Goal: Task Accomplishment & Management: Use online tool/utility

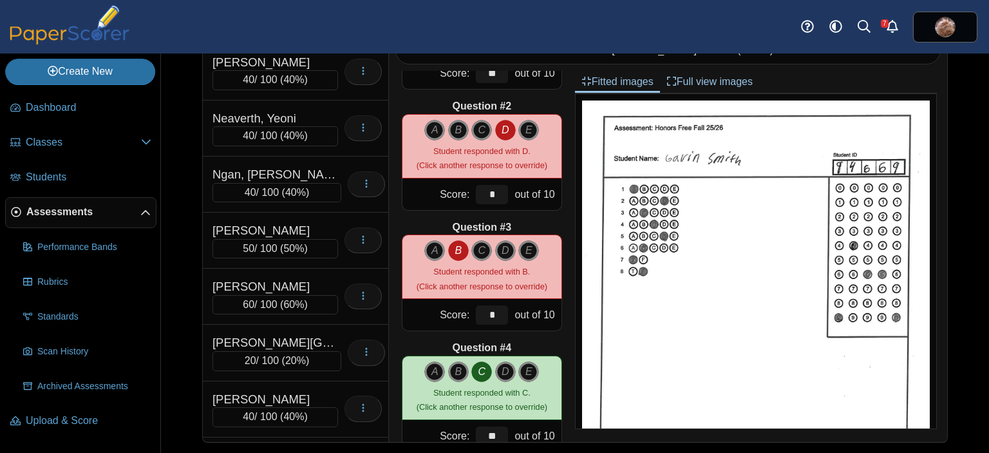
scroll to position [2171, 0]
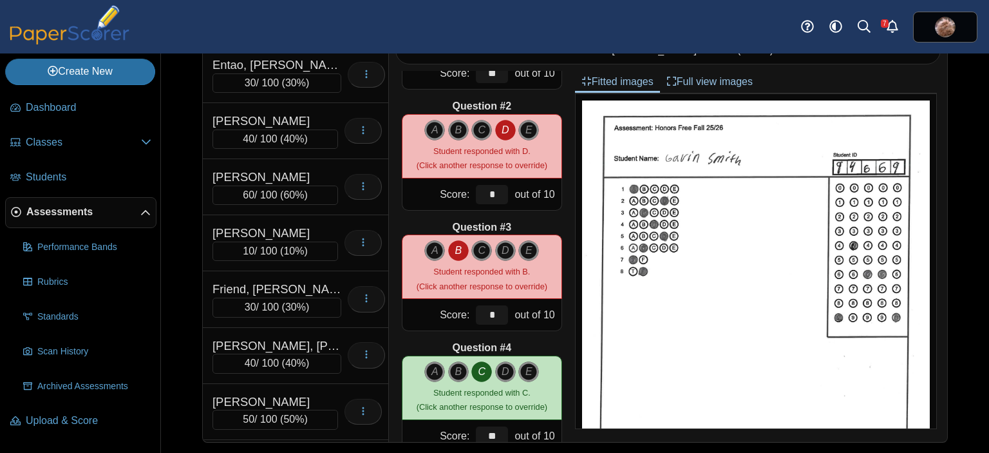
click at [6, 205] on link "Assessments" at bounding box center [80, 212] width 151 height 31
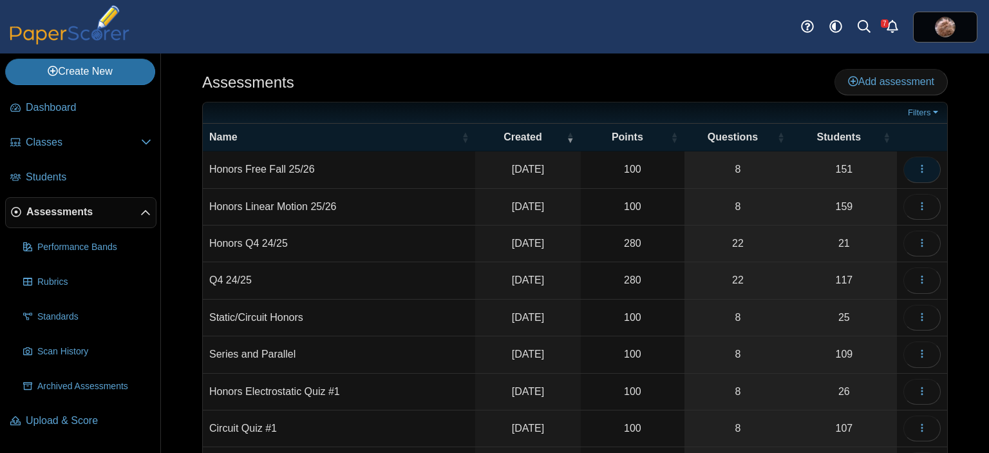
click at [917, 169] on icon "button" at bounding box center [922, 168] width 10 height 10
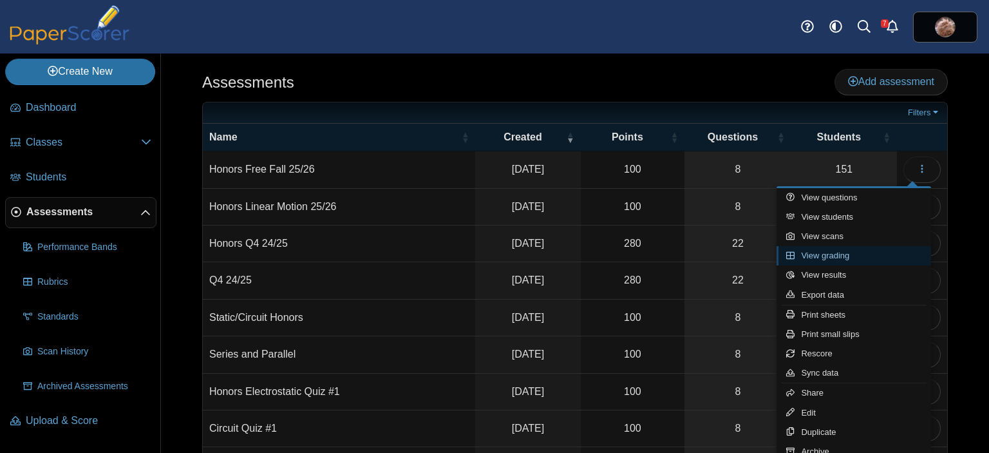
click at [843, 257] on link "View grading" at bounding box center [853, 255] width 154 height 19
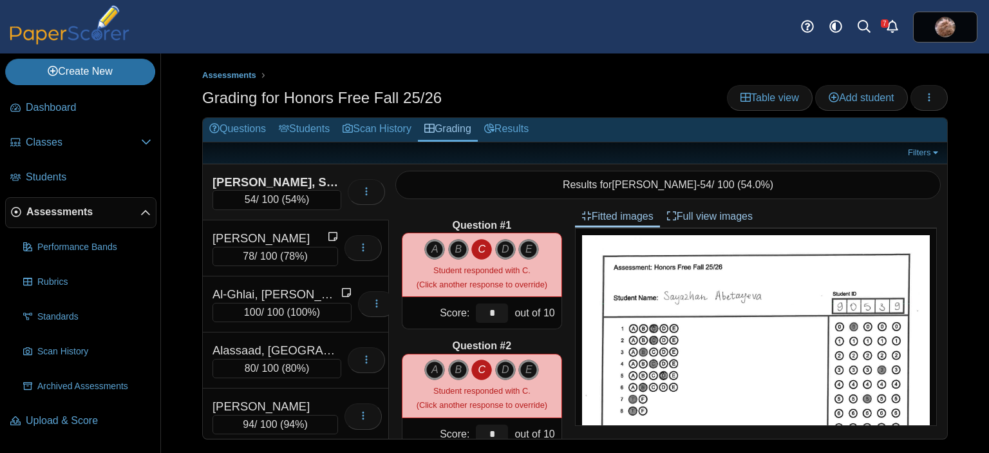
click at [179, 162] on div "Assessments Grading for Honors Free Fall 25/26 Table view Add student Loading… …" at bounding box center [575, 252] width 828 height 399
click at [734, 97] on link "Table view" at bounding box center [770, 98] width 86 height 26
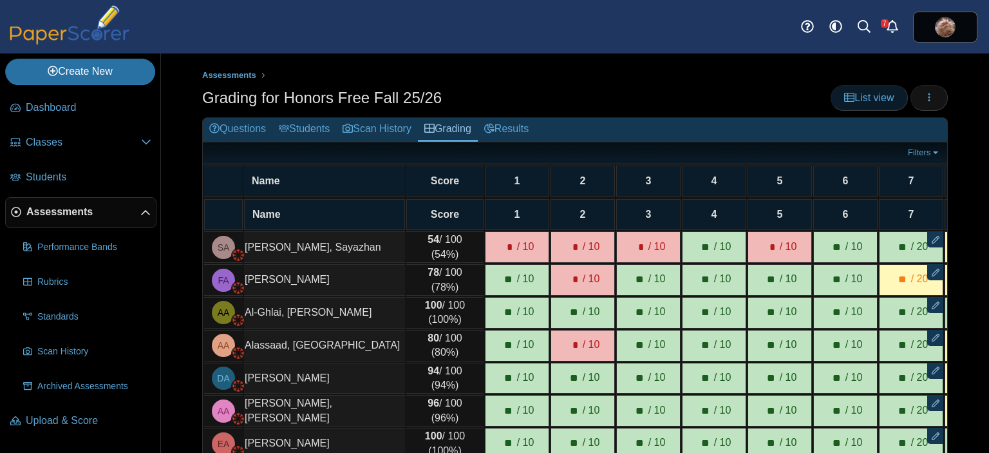
click at [857, 106] on link "List view" at bounding box center [868, 98] width 77 height 26
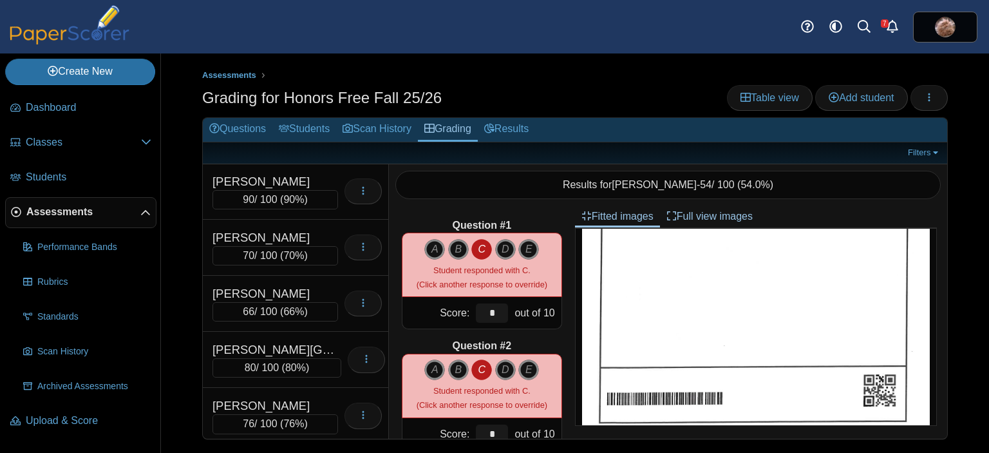
scroll to position [7880, 0]
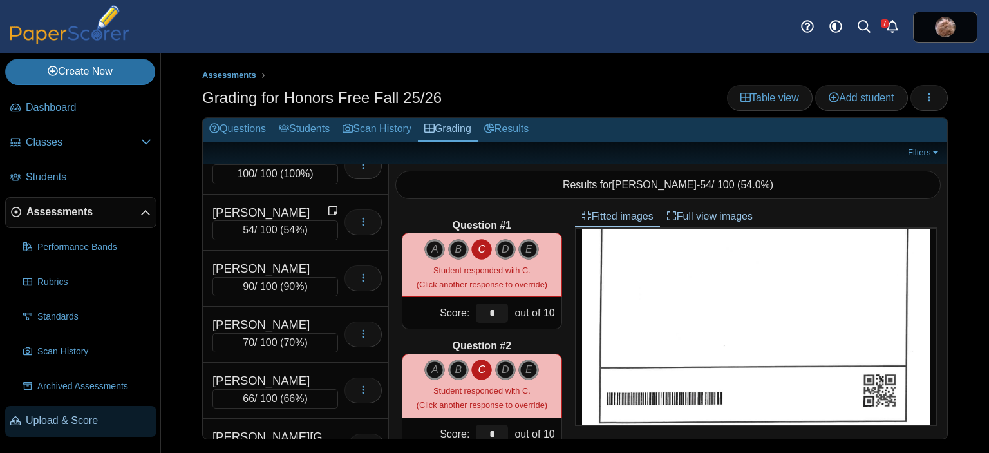
click at [85, 419] on span "Upload & Score" at bounding box center [89, 420] width 126 height 14
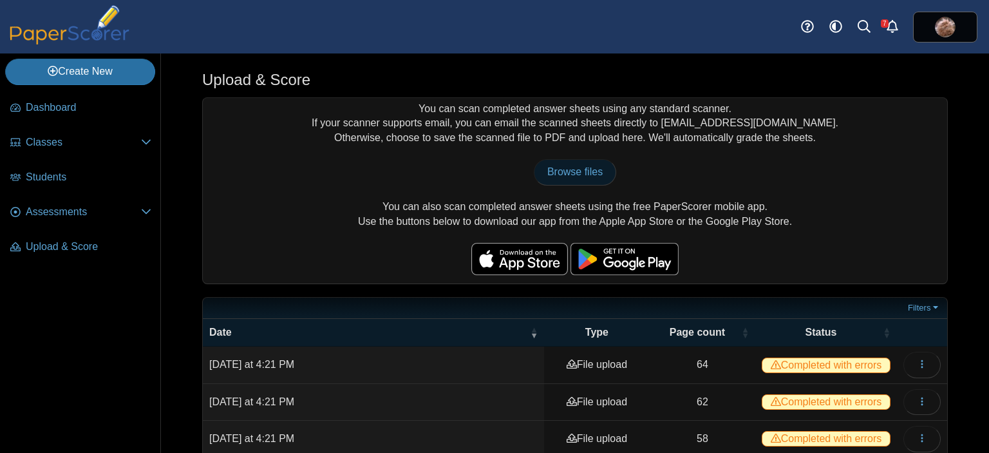
click at [575, 174] on span "Browse files" at bounding box center [574, 171] width 55 height 11
type input "**********"
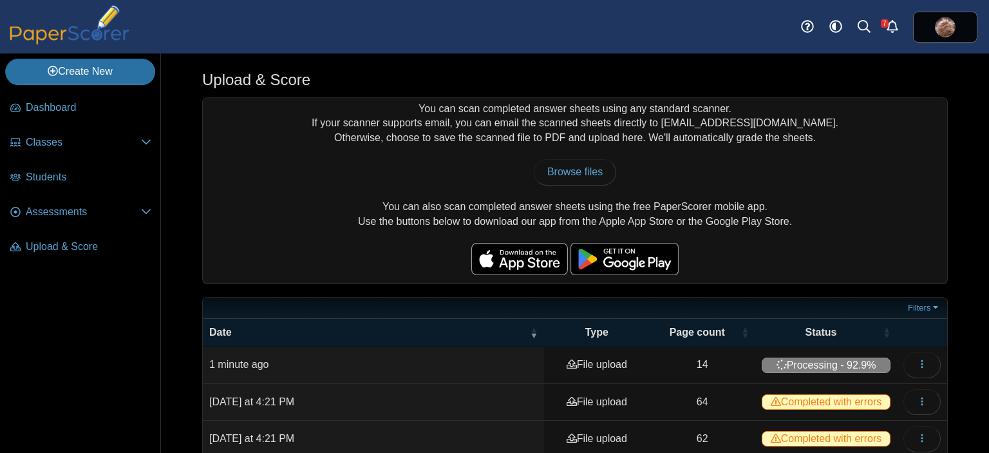
click at [387, 118] on div "You can scan completed answer sheets using any standard scanner. If your scanne…" at bounding box center [575, 190] width 744 height 185
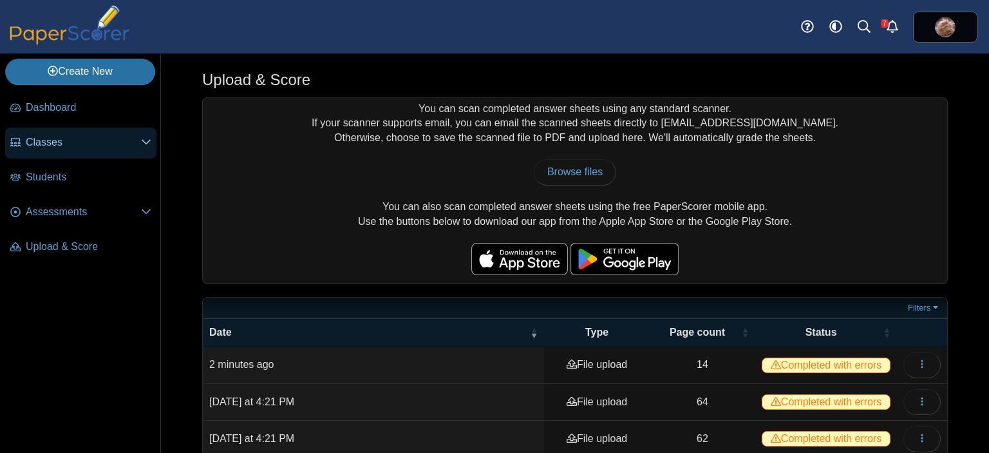
drag, startPoint x: 176, startPoint y: 177, endPoint x: 104, endPoint y: 142, distance: 79.5
click at [176, 177] on div "Upload & Score You can scan completed answer sheets using any standard scanner.…" at bounding box center [575, 252] width 828 height 399
click at [66, 140] on span "Classes" at bounding box center [83, 142] width 115 height 14
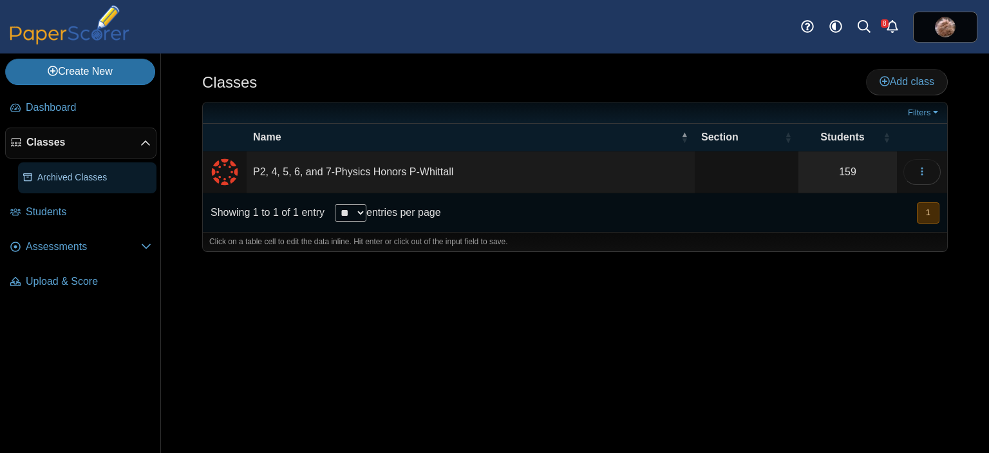
click at [93, 176] on span "Archived Classes" at bounding box center [94, 177] width 114 height 13
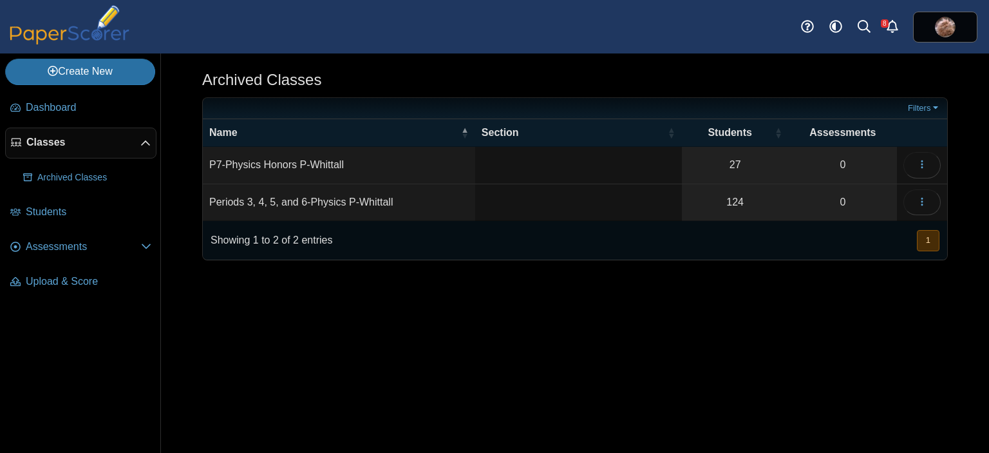
click at [75, 252] on span "Assessments" at bounding box center [83, 246] width 115 height 14
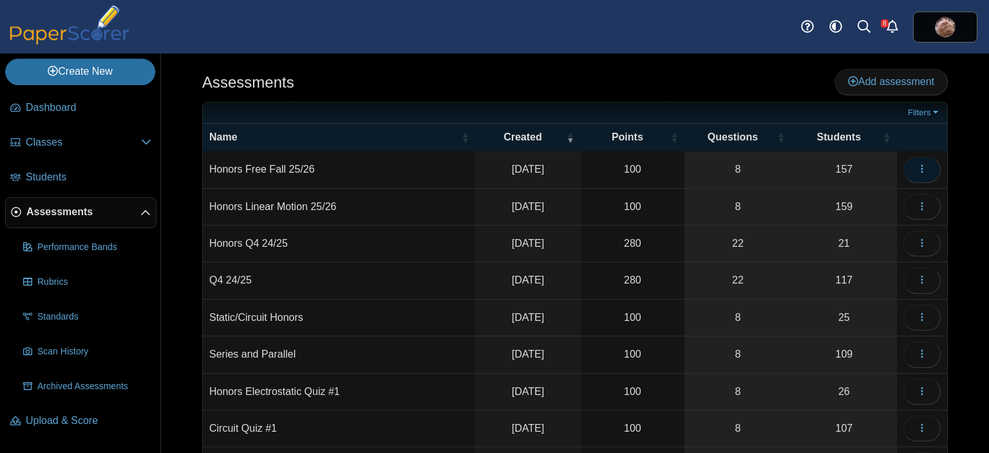
click at [917, 170] on icon "button" at bounding box center [922, 168] width 10 height 10
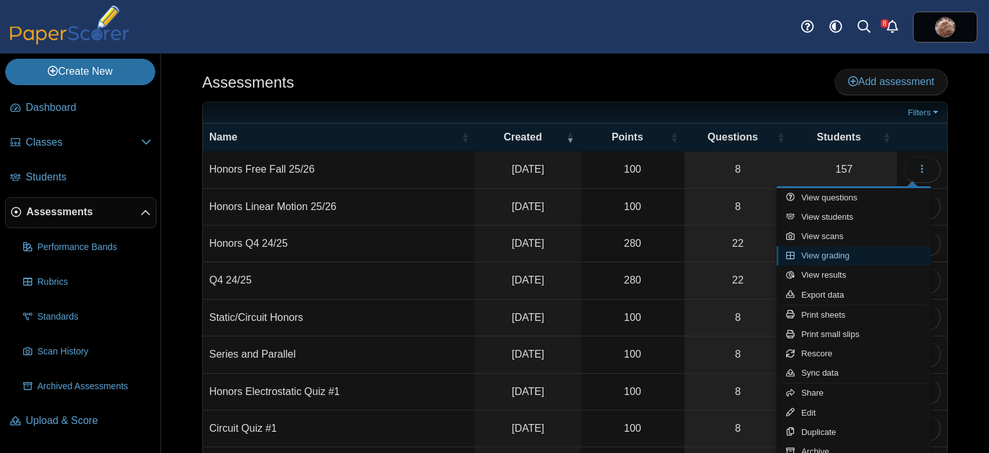
click at [843, 254] on link "View grading" at bounding box center [853, 255] width 154 height 19
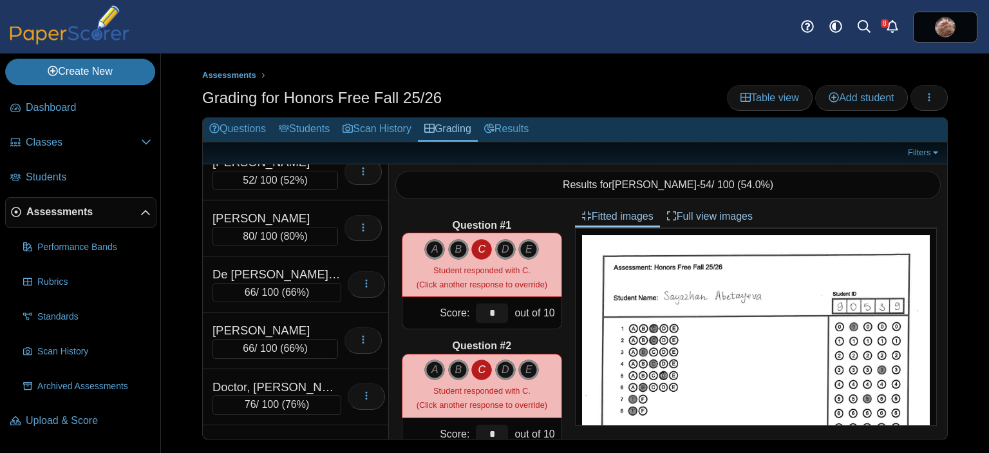
scroll to position [1909, 0]
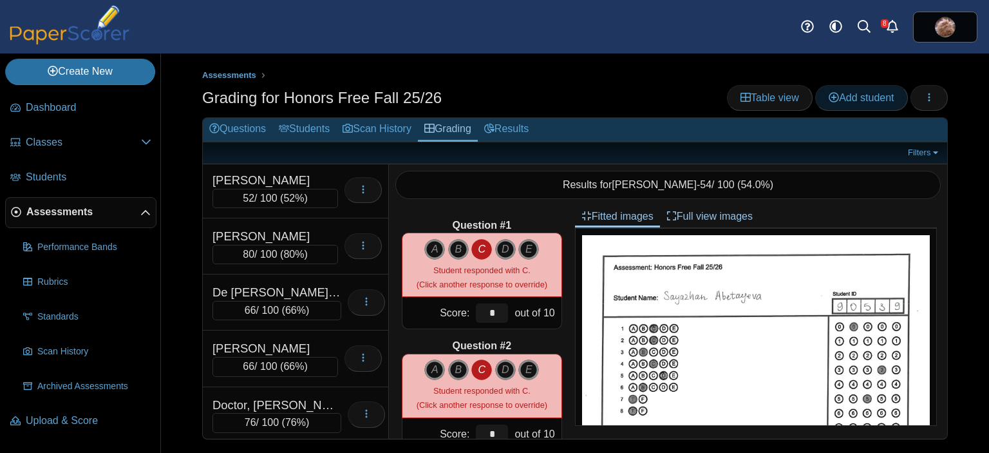
click at [846, 97] on span "Add student" at bounding box center [860, 97] width 65 height 11
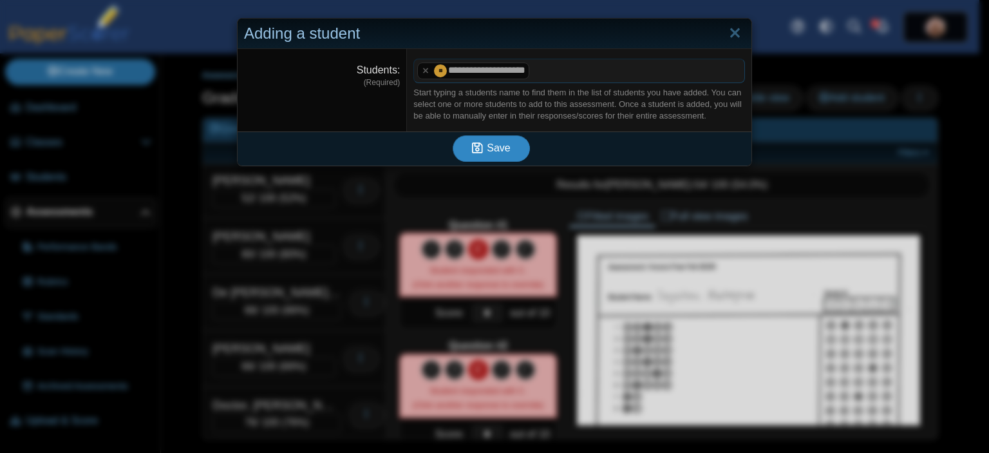
click at [509, 145] on button "Save" at bounding box center [491, 148] width 77 height 26
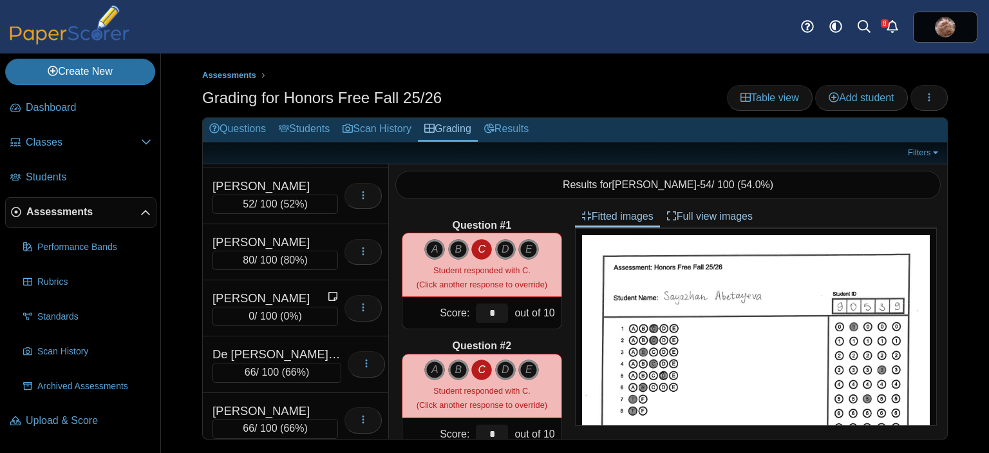
scroll to position [1976, 0]
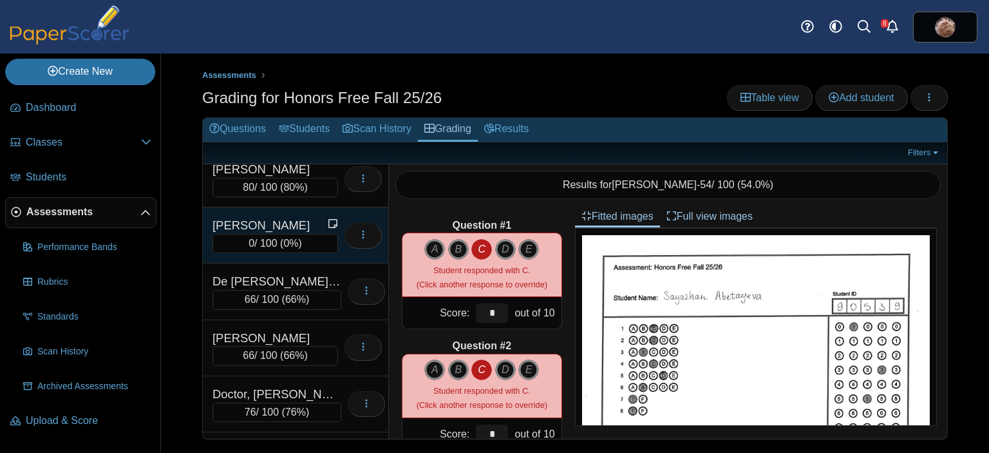
click at [269, 217] on div "[PERSON_NAME]" at bounding box center [269, 225] width 115 height 17
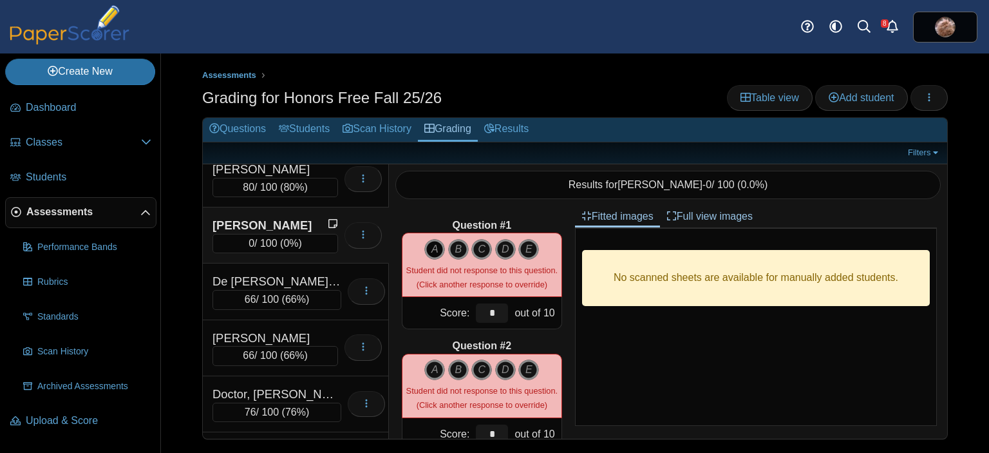
click at [429, 242] on icon "A" at bounding box center [434, 249] width 21 height 21
type input "**"
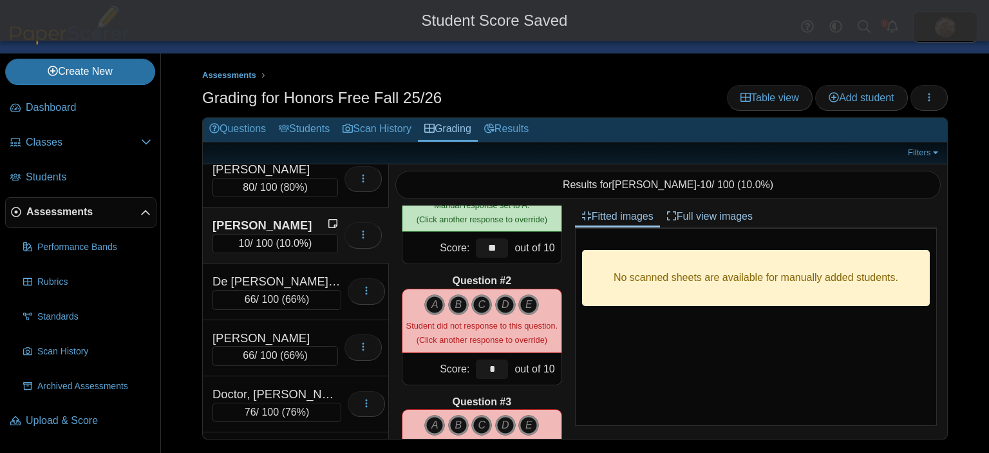
scroll to position [129, 0]
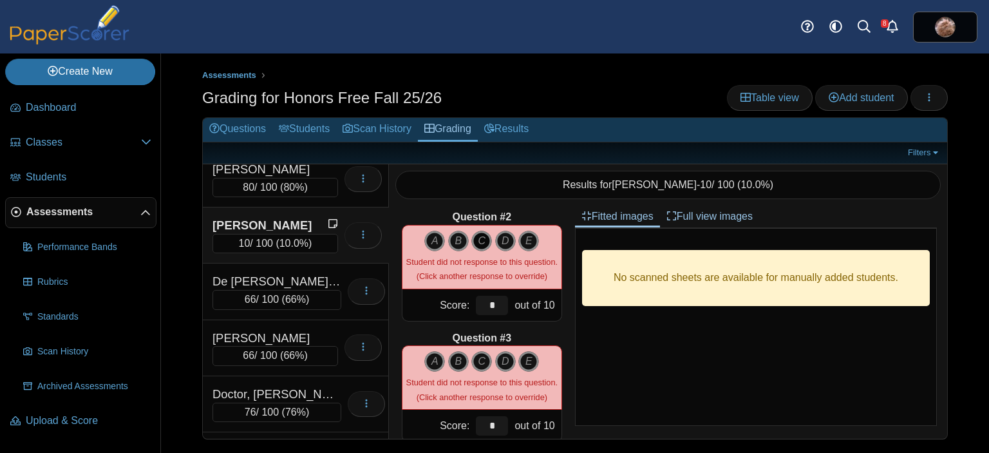
click at [480, 236] on icon "C" at bounding box center [481, 240] width 21 height 21
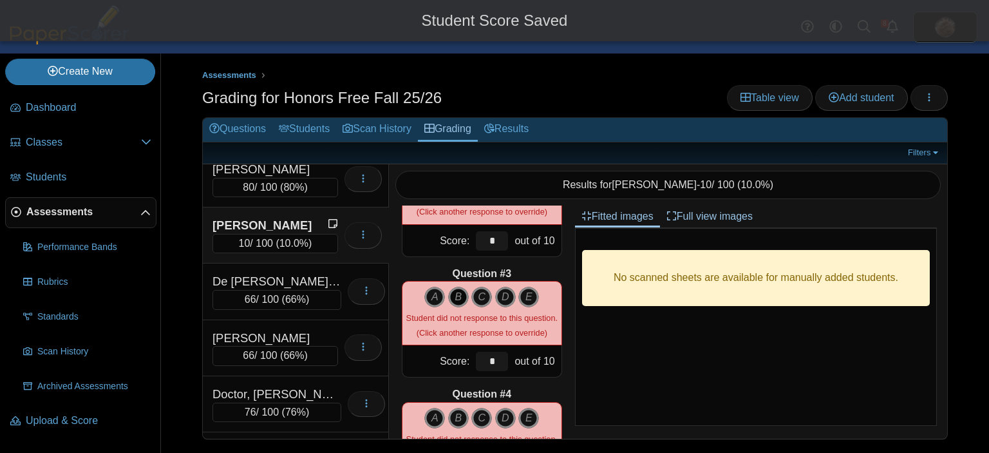
click at [454, 289] on icon "B" at bounding box center [458, 296] width 21 height 21
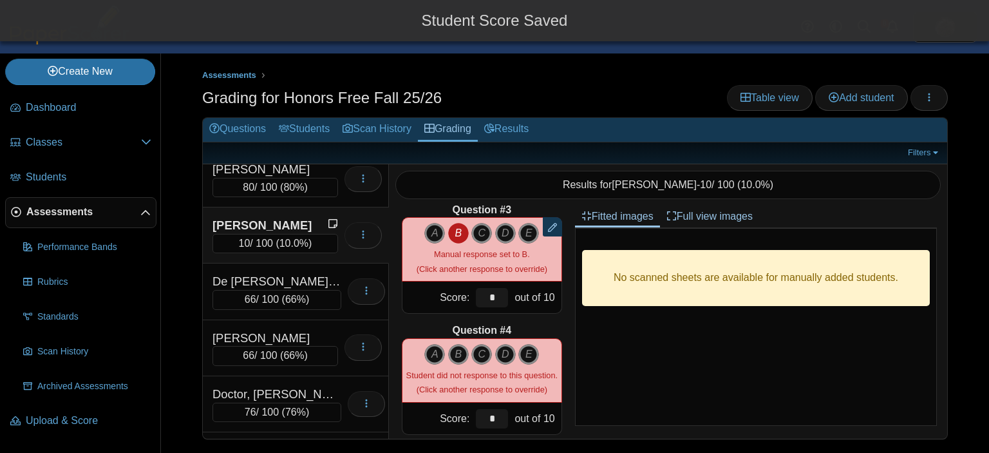
scroll to position [257, 0]
click at [453, 343] on icon "B" at bounding box center [458, 353] width 21 height 21
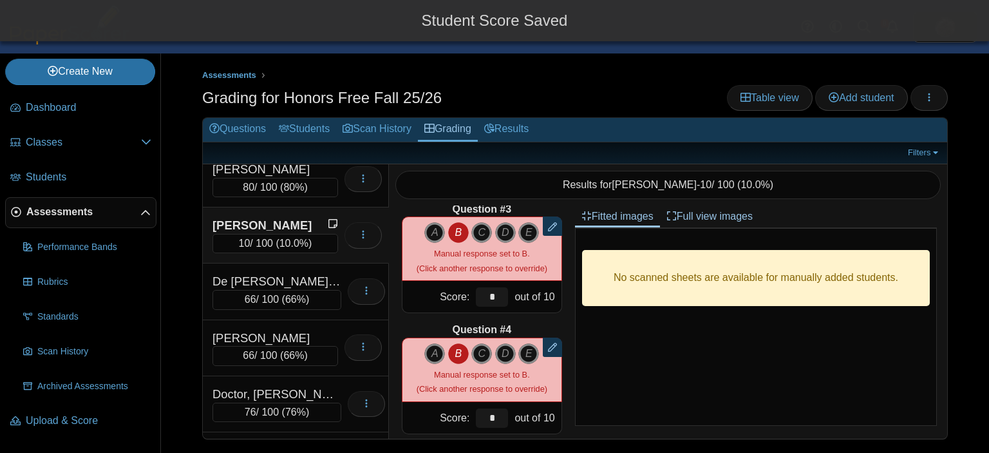
scroll to position [322, 0]
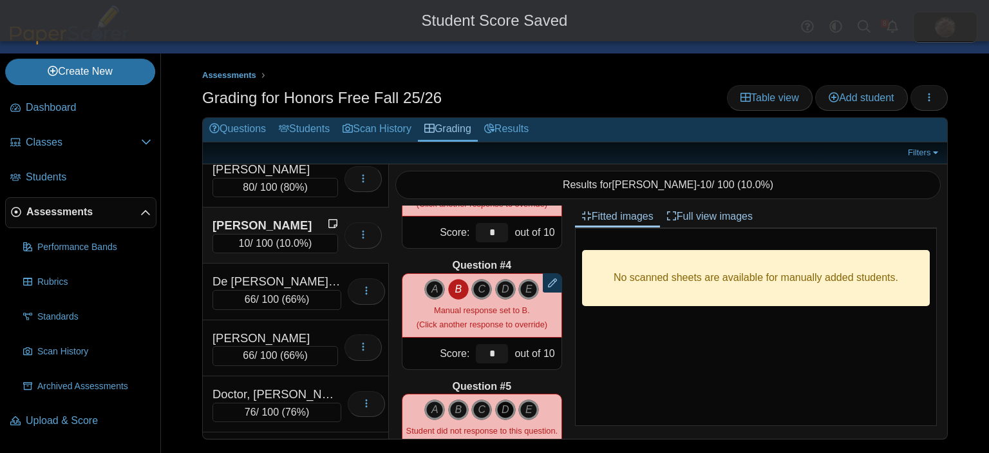
click at [499, 401] on icon "D" at bounding box center [505, 409] width 21 height 21
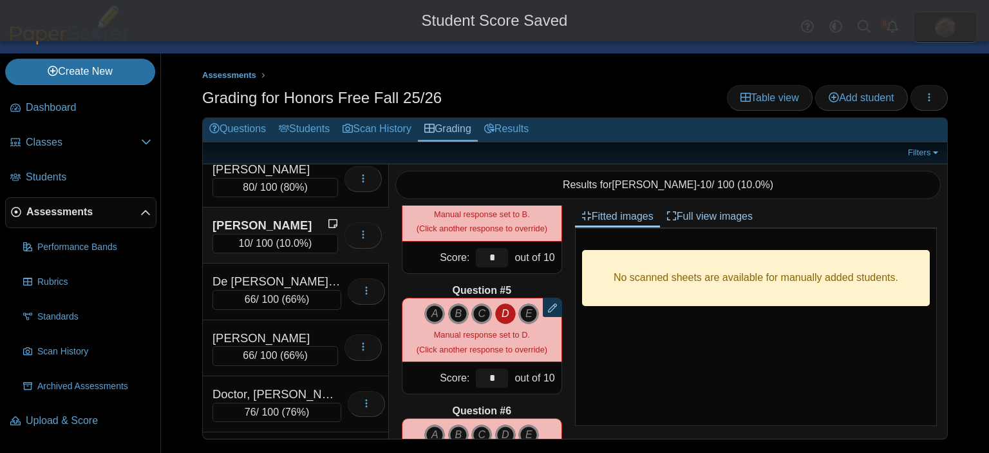
scroll to position [515, 0]
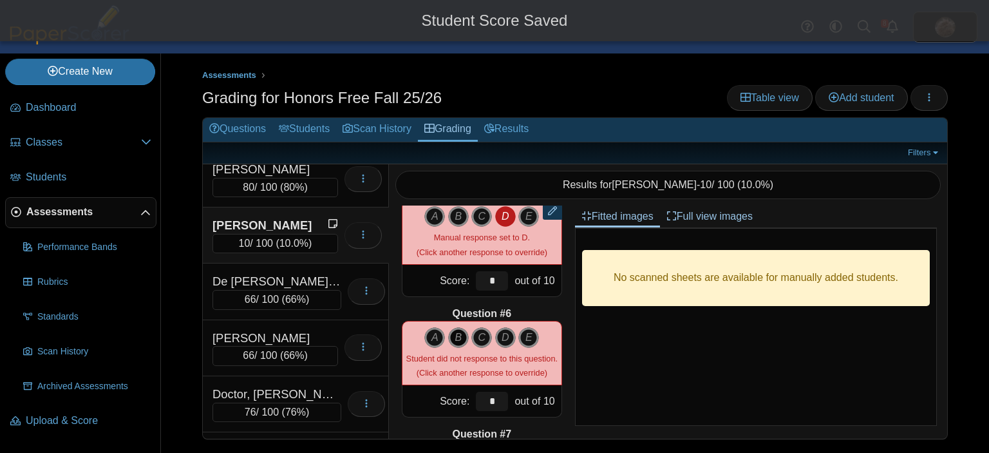
click at [455, 328] on icon "B" at bounding box center [458, 337] width 21 height 21
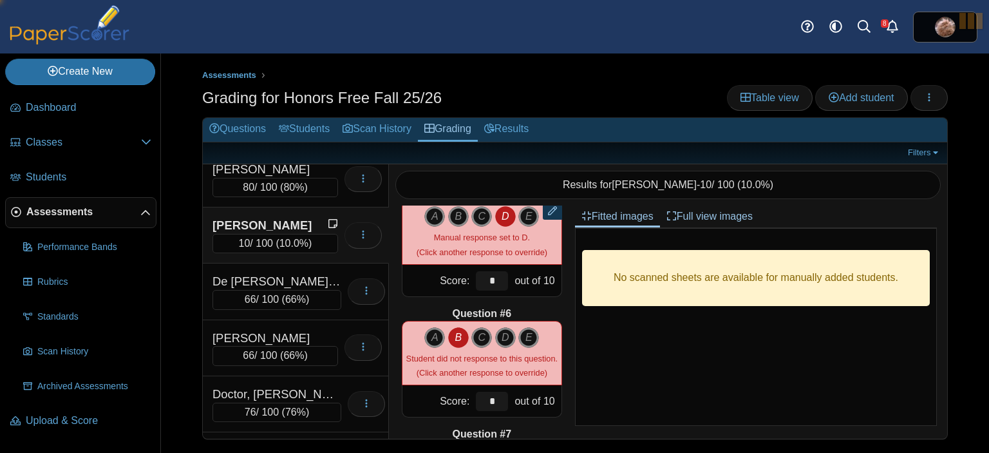
type input "**"
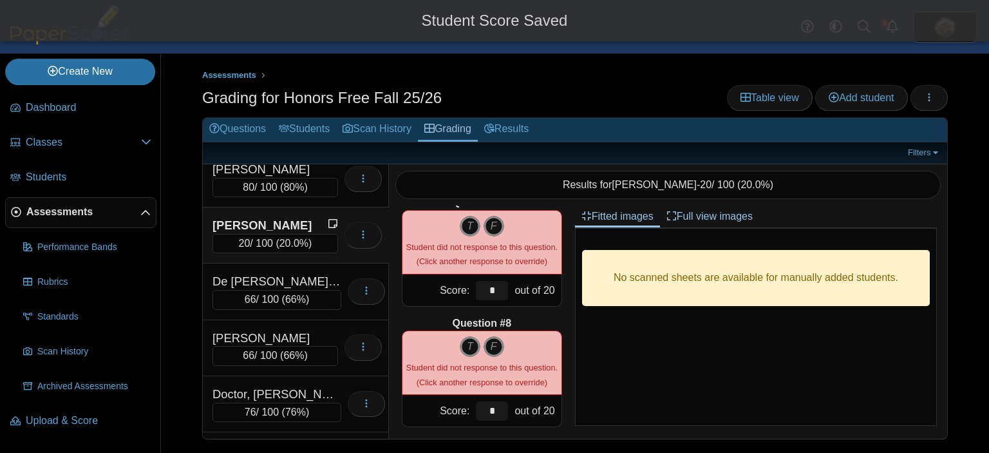
scroll to position [757, 0]
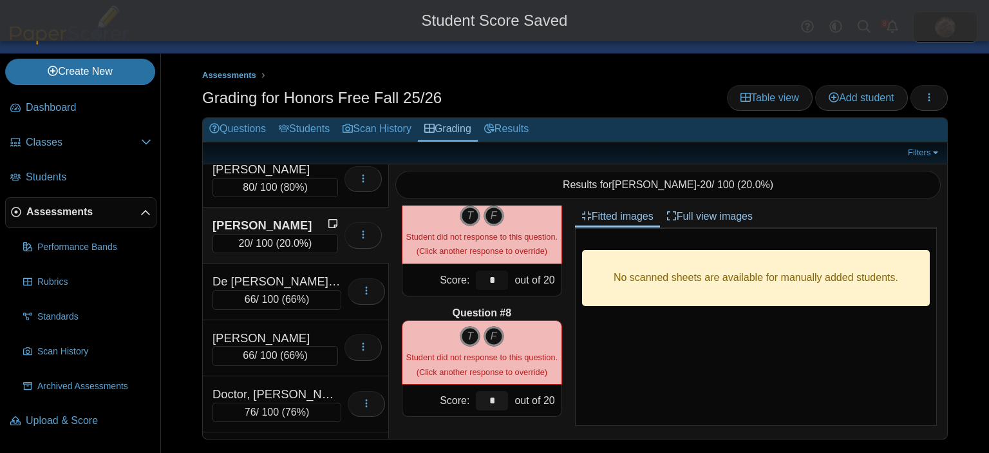
drag, startPoint x: 490, startPoint y: 281, endPoint x: 462, endPoint y: 281, distance: 29.0
click at [472, 281] on div "*" at bounding box center [491, 280] width 39 height 32
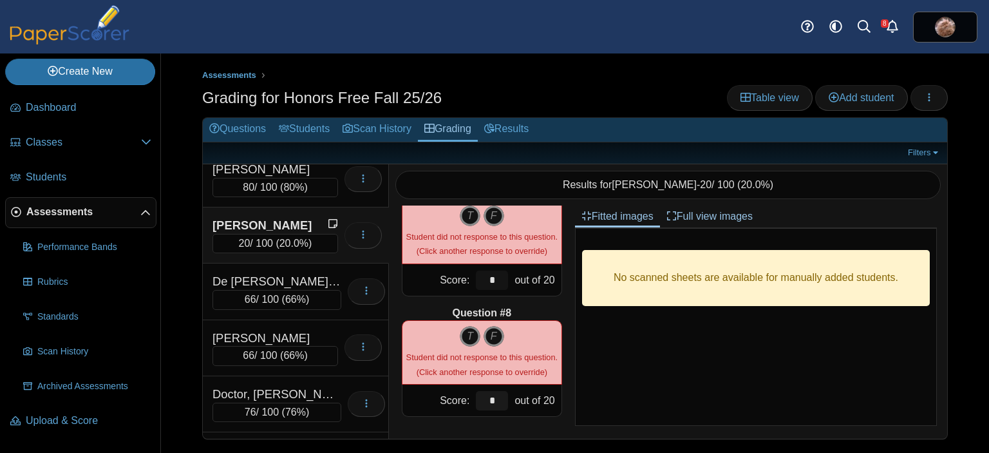
click at [479, 274] on input "*" at bounding box center [492, 279] width 32 height 19
drag, startPoint x: 493, startPoint y: 401, endPoint x: 418, endPoint y: 402, distance: 74.7
click at [418, 402] on div "Score: * out of 20" at bounding box center [482, 400] width 160 height 32
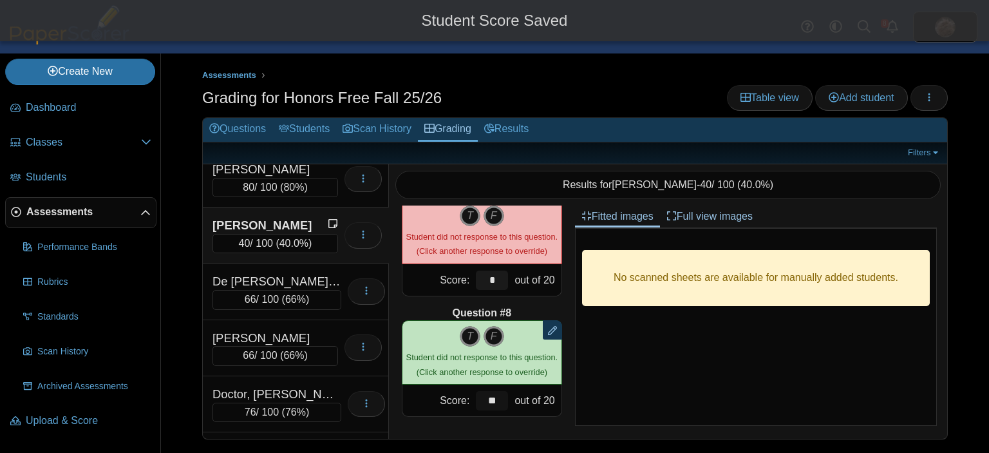
type input "**"
click at [400, 308] on div "Question #1 Remove manual response A B C" at bounding box center [482, 321] width 186 height 233
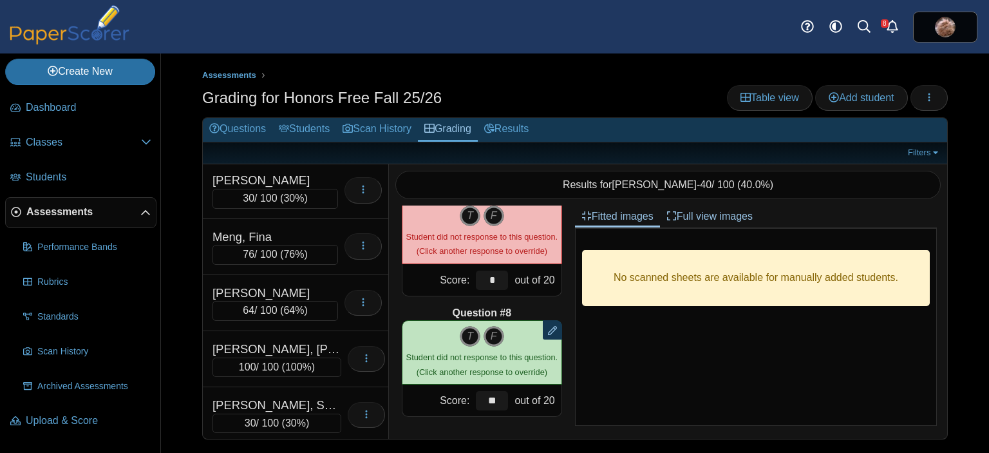
scroll to position [4994, 0]
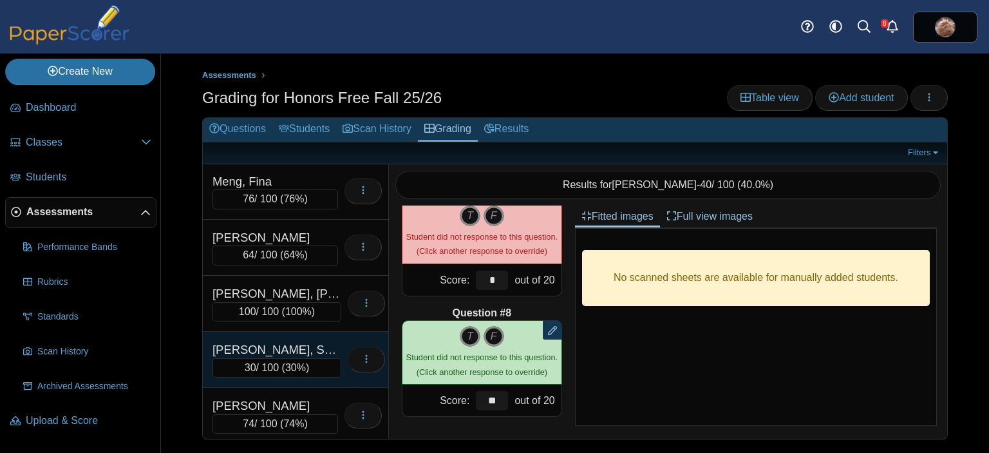
click at [272, 341] on div "[PERSON_NAME], Sayo" at bounding box center [276, 349] width 129 height 17
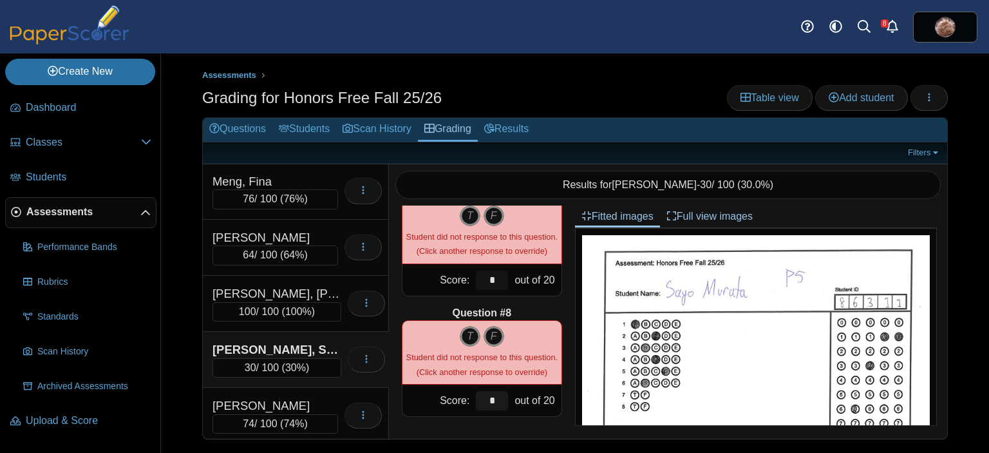
click at [476, 277] on input "*" at bounding box center [492, 279] width 32 height 19
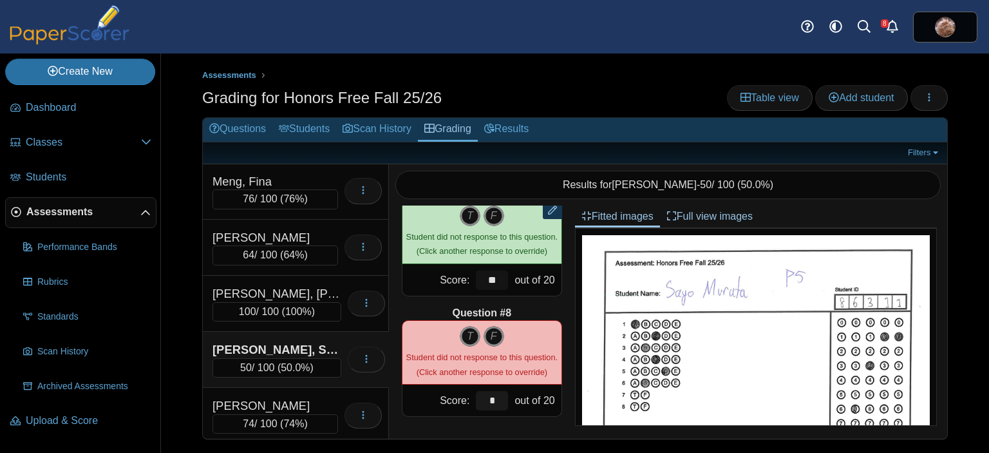
drag, startPoint x: 485, startPoint y: 283, endPoint x: 461, endPoint y: 283, distance: 23.8
click at [472, 283] on div "**" at bounding box center [491, 280] width 39 height 32
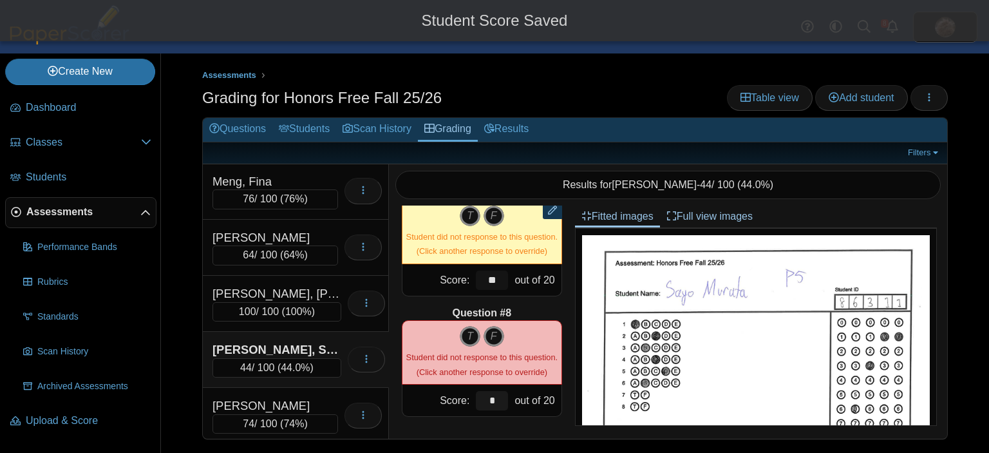
type input "**"
drag, startPoint x: 494, startPoint y: 404, endPoint x: 470, endPoint y: 402, distance: 24.5
click at [476, 402] on input "*" at bounding box center [492, 400] width 32 height 19
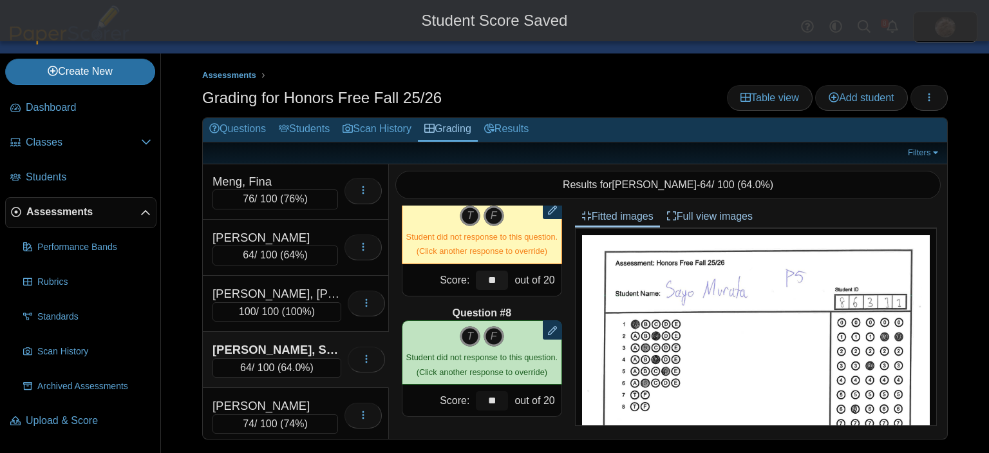
type input "**"
click at [397, 375] on div "Question #1 A B C D" at bounding box center [482, 321] width 186 height 233
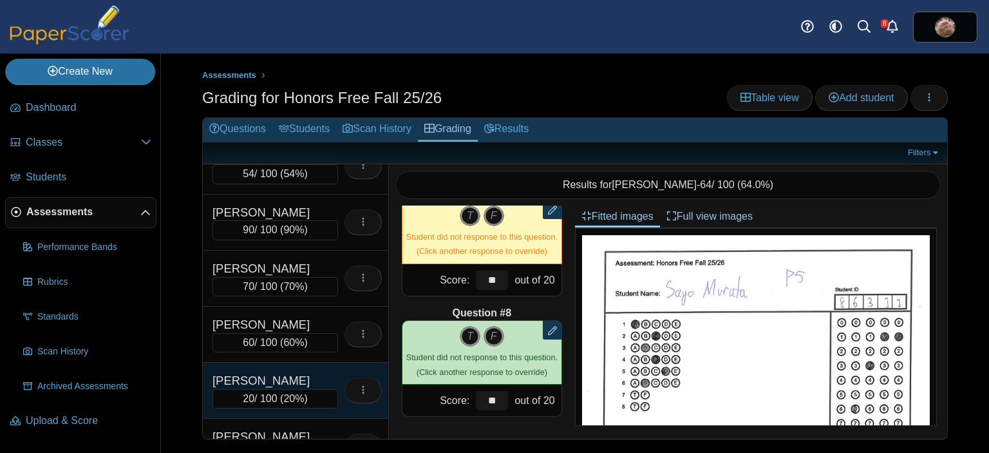
scroll to position [8141, 0]
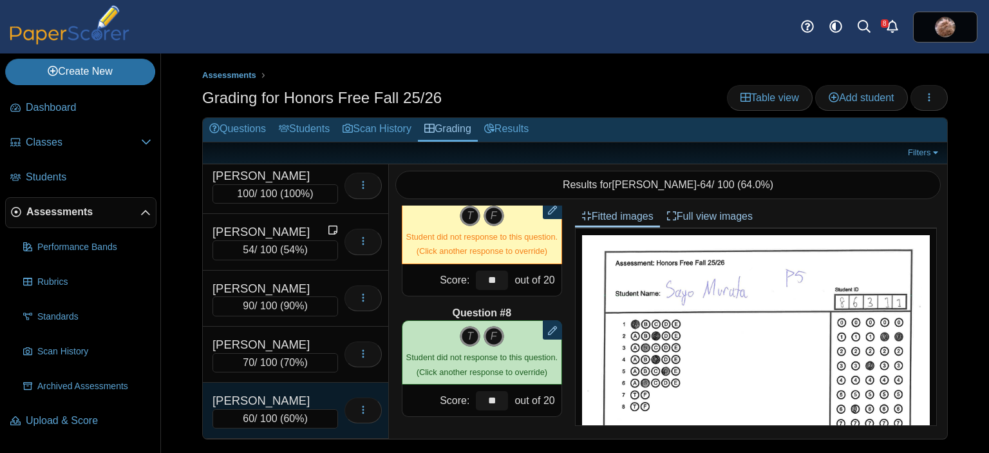
click at [277, 392] on div "[PERSON_NAME]" at bounding box center [275, 400] width 126 height 17
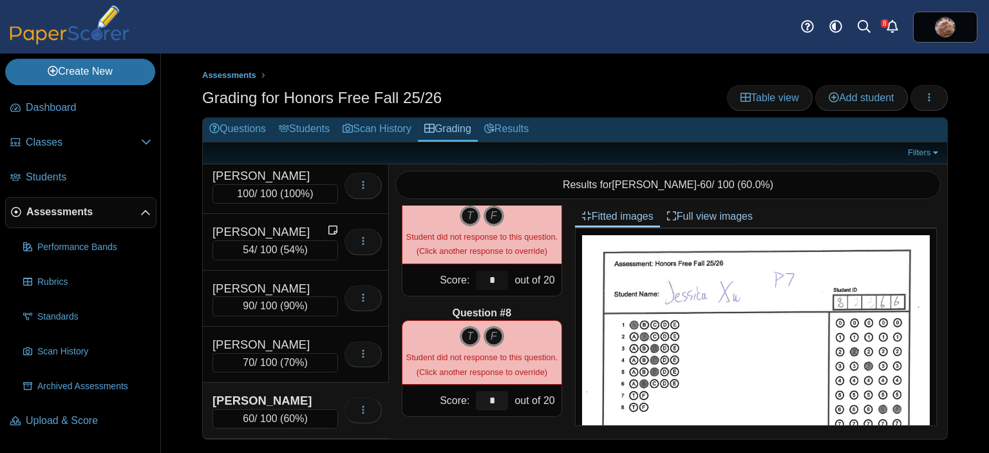
click at [476, 278] on input "*" at bounding box center [492, 279] width 32 height 19
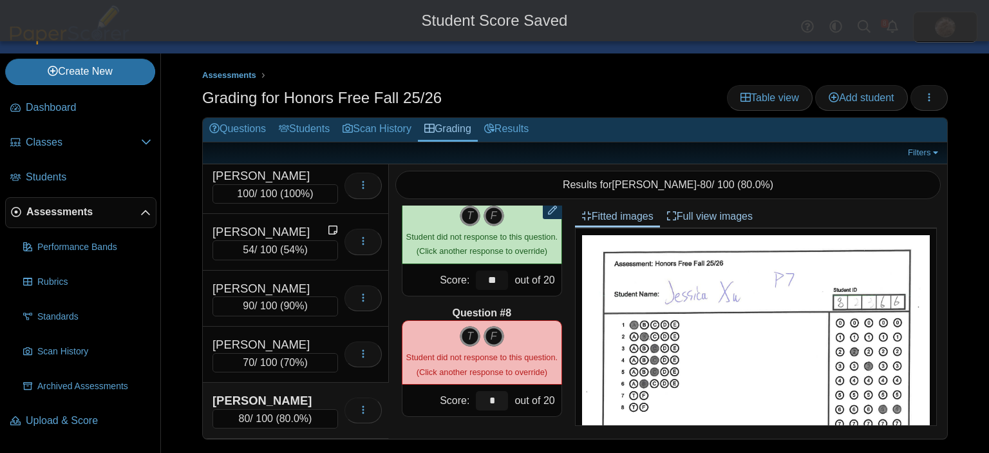
type input "**"
click at [476, 397] on input "*" at bounding box center [492, 400] width 32 height 19
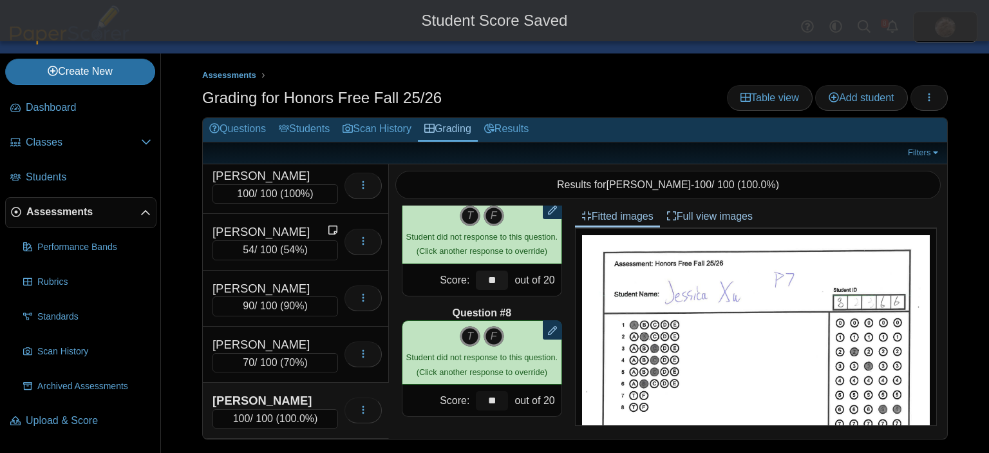
type input "**"
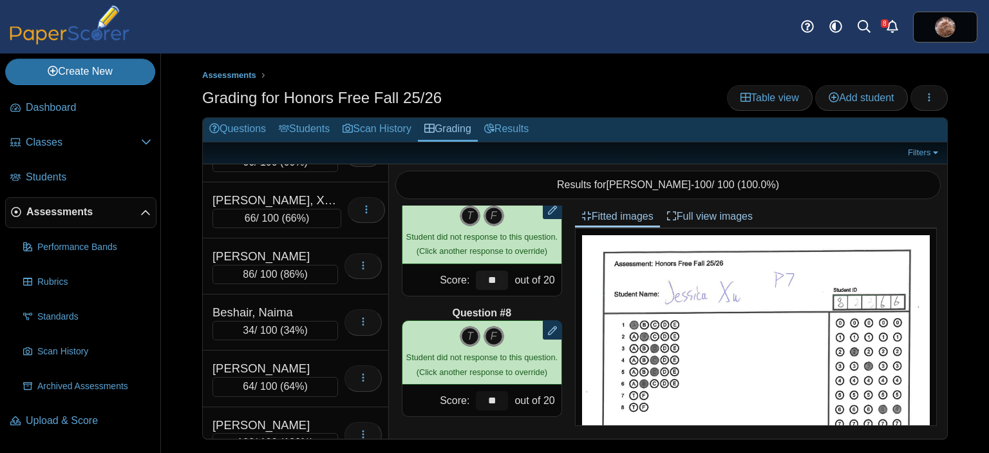
scroll to position [695, 0]
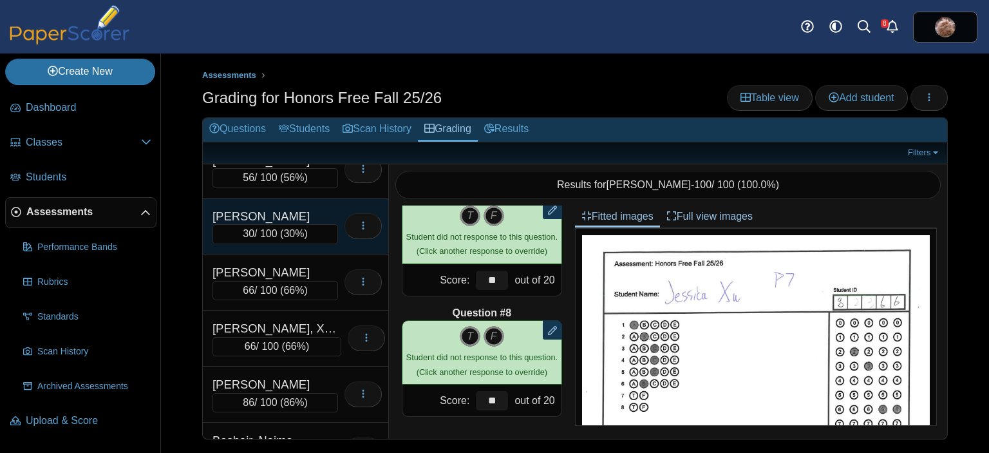
click at [312, 208] on div "[PERSON_NAME]" at bounding box center [275, 216] width 126 height 17
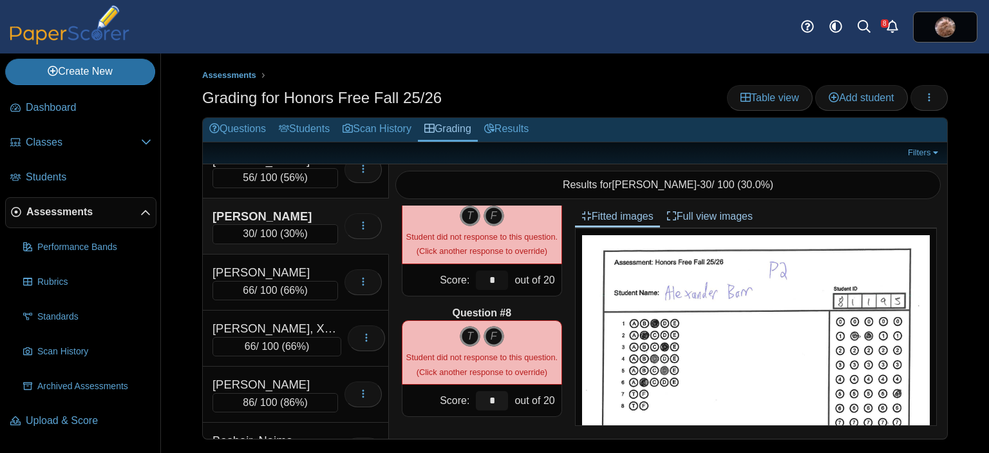
click at [476, 280] on input "*" at bounding box center [492, 279] width 32 height 19
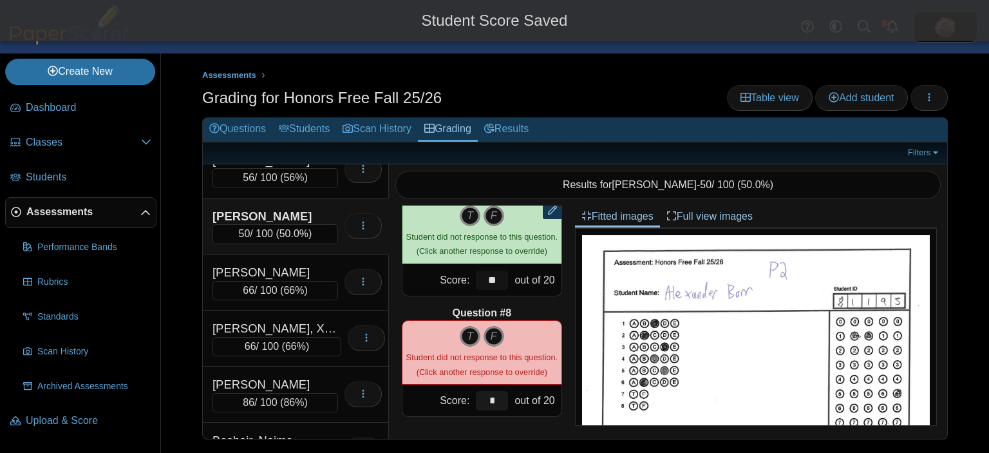
type input "**"
click at [476, 396] on input "*" at bounding box center [492, 400] width 32 height 19
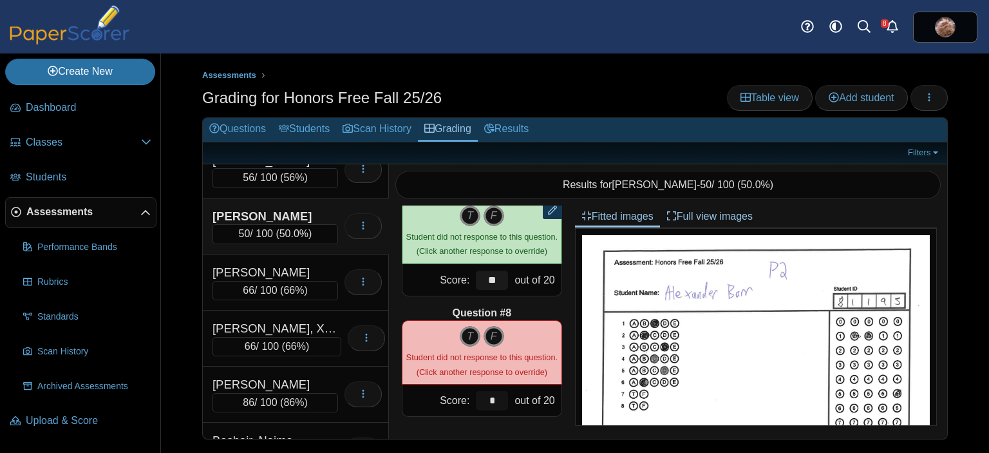
click at [476, 398] on input "*" at bounding box center [492, 400] width 32 height 19
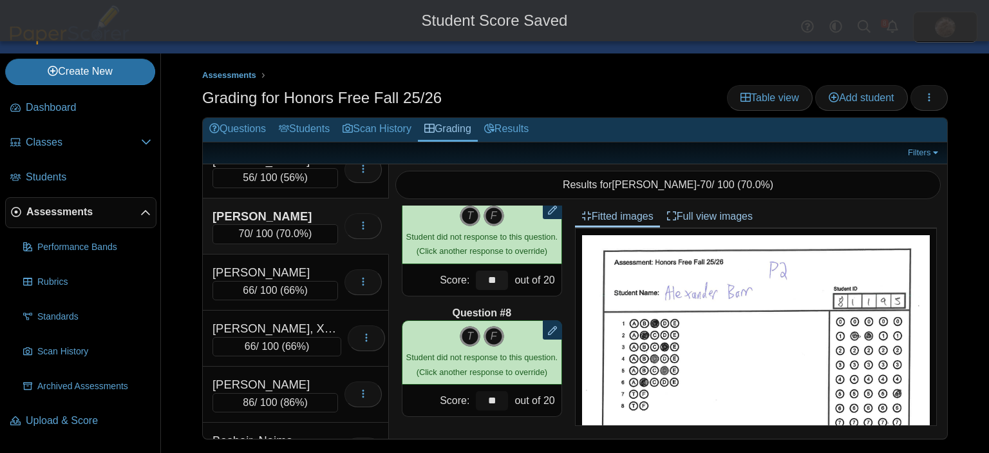
scroll to position [718, 0]
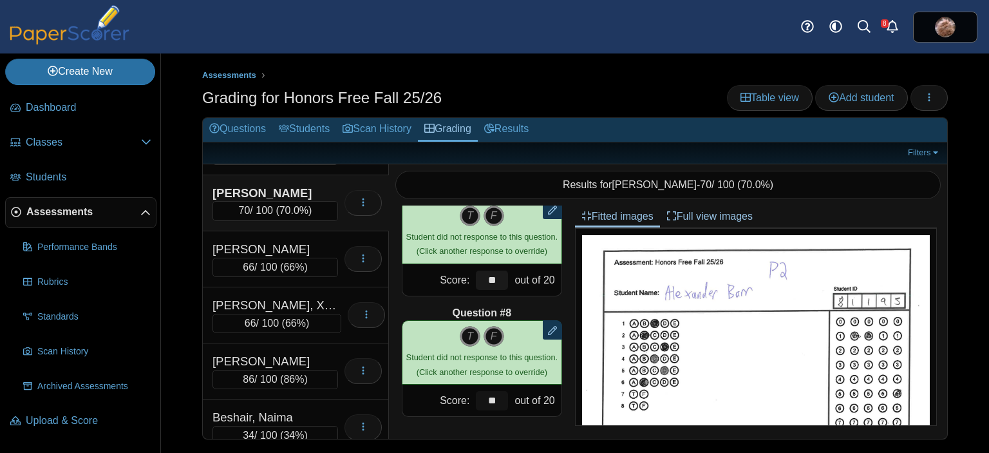
type input "**"
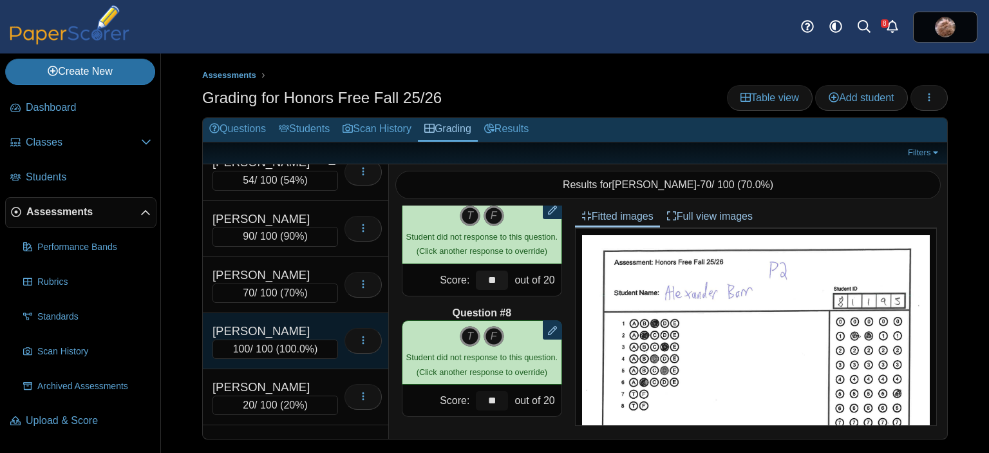
scroll to position [8275, 0]
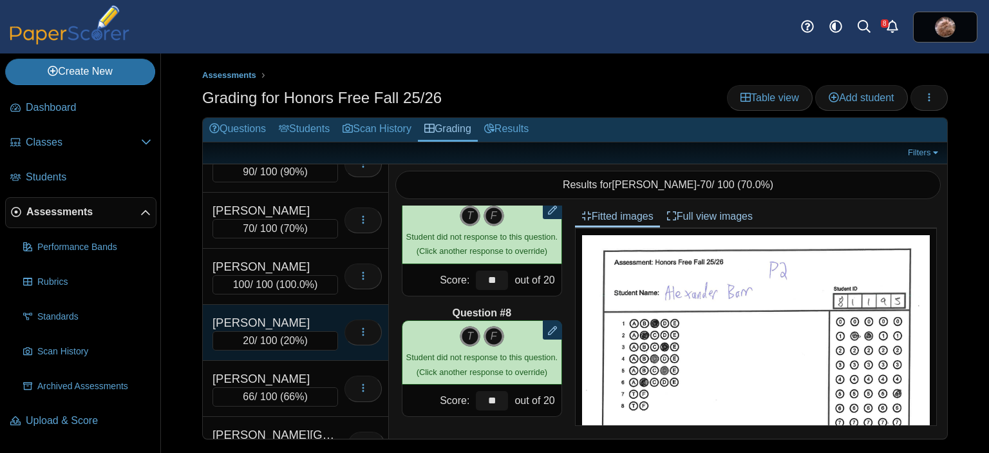
click at [258, 314] on div "[PERSON_NAME]" at bounding box center [275, 322] width 126 height 17
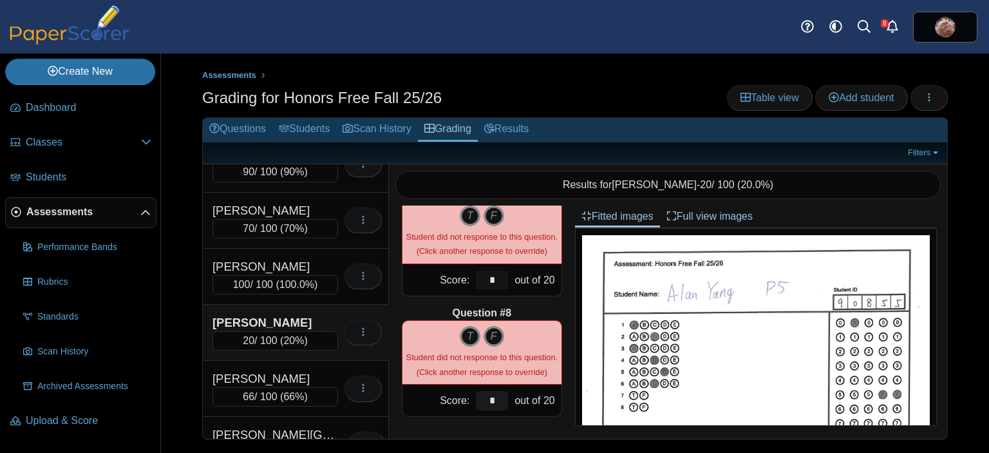
click at [476, 276] on input "*" at bounding box center [492, 279] width 32 height 19
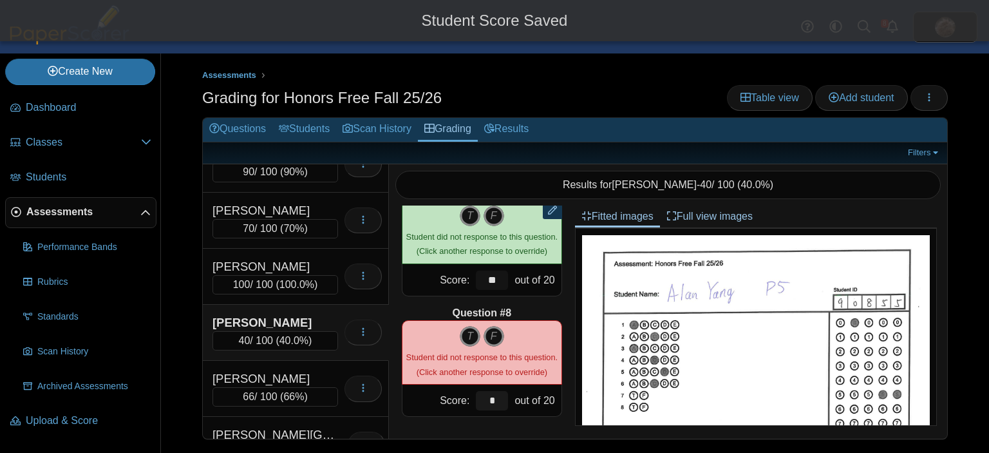
type input "**"
click at [476, 396] on input "*" at bounding box center [492, 400] width 32 height 19
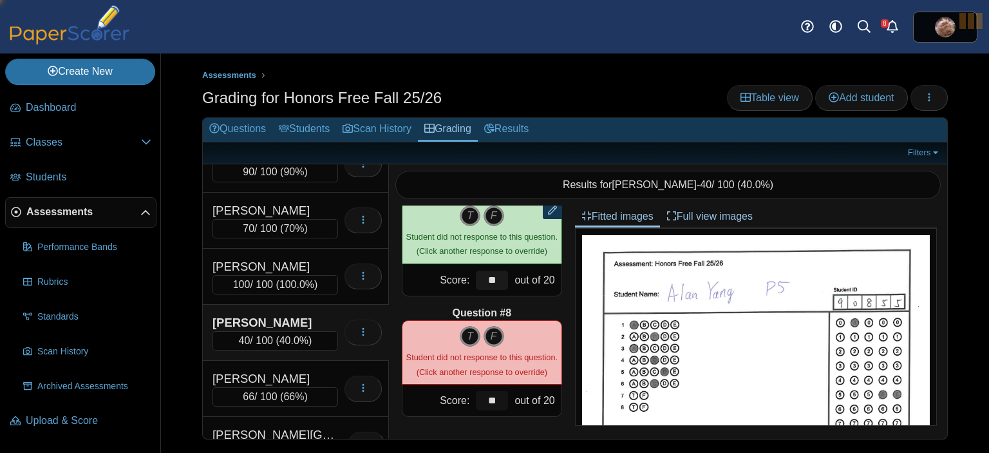
type input "**"
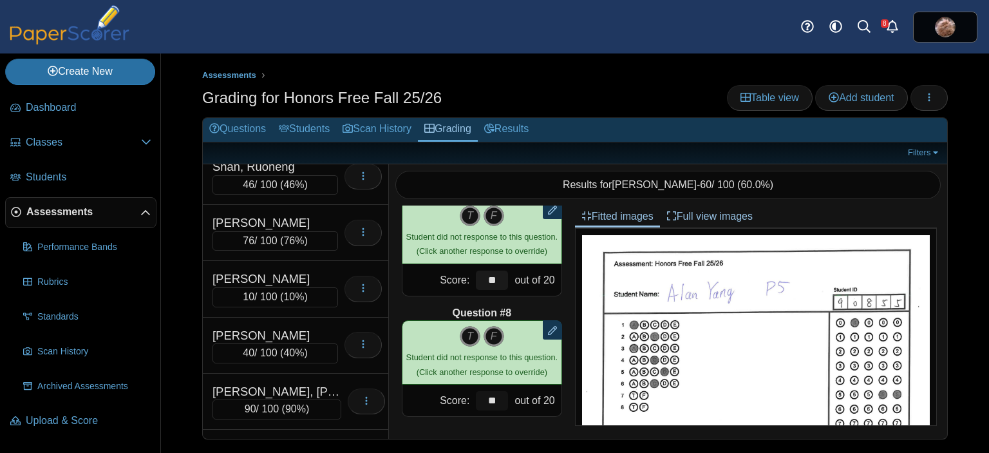
scroll to position [6599, 0]
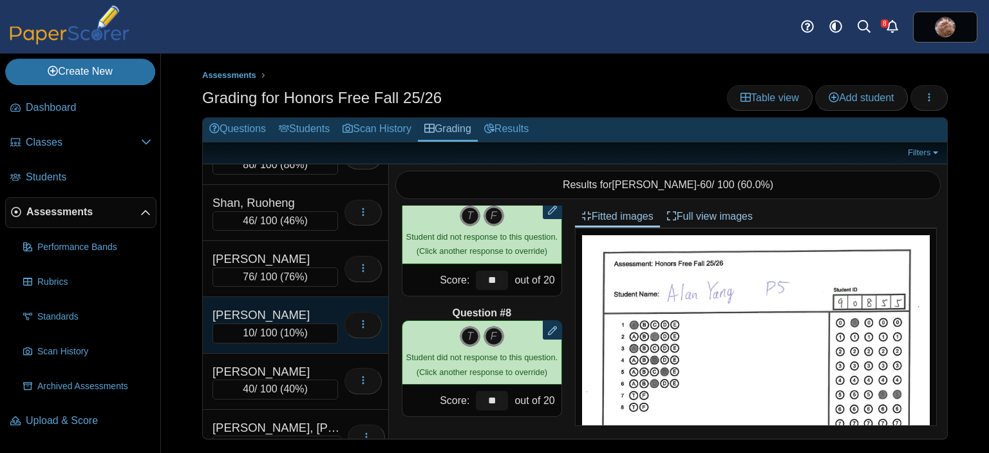
click at [297, 306] on div "[PERSON_NAME]" at bounding box center [275, 314] width 126 height 17
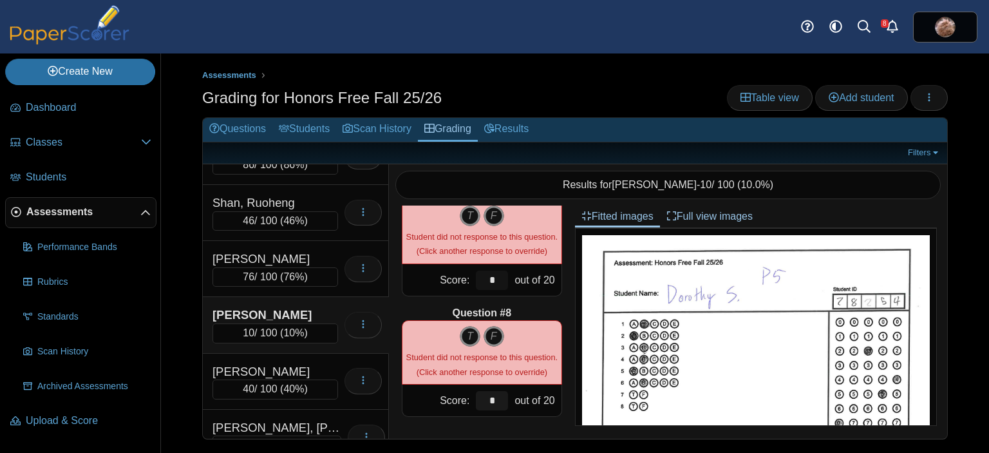
click at [476, 274] on input "*" at bounding box center [492, 279] width 32 height 19
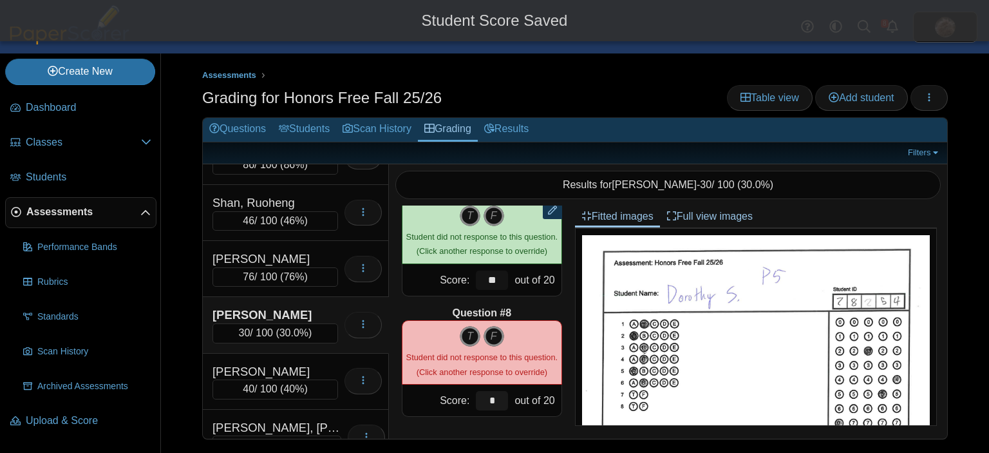
type input "**"
click at [476, 398] on input "*" at bounding box center [492, 400] width 32 height 19
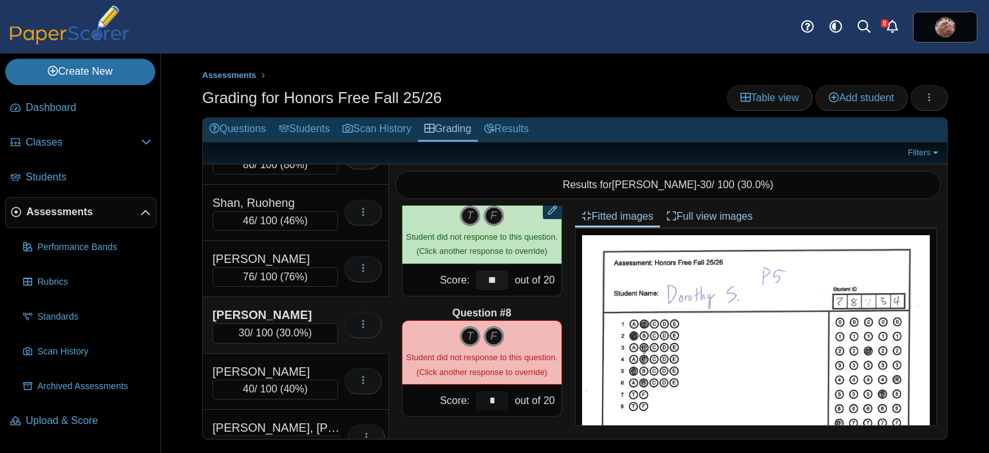
drag, startPoint x: 471, startPoint y: 395, endPoint x: 444, endPoint y: 401, distance: 27.6
click at [444, 401] on div "Score: * out of 20" at bounding box center [482, 400] width 160 height 32
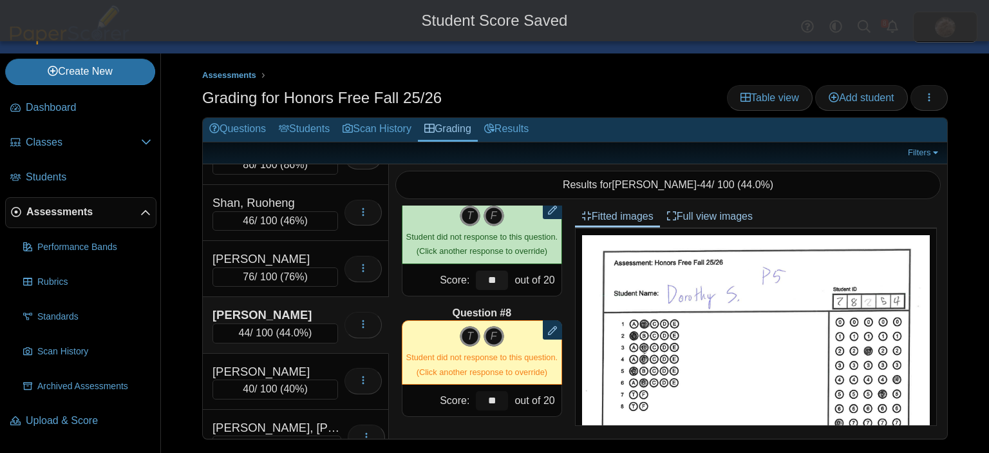
type input "**"
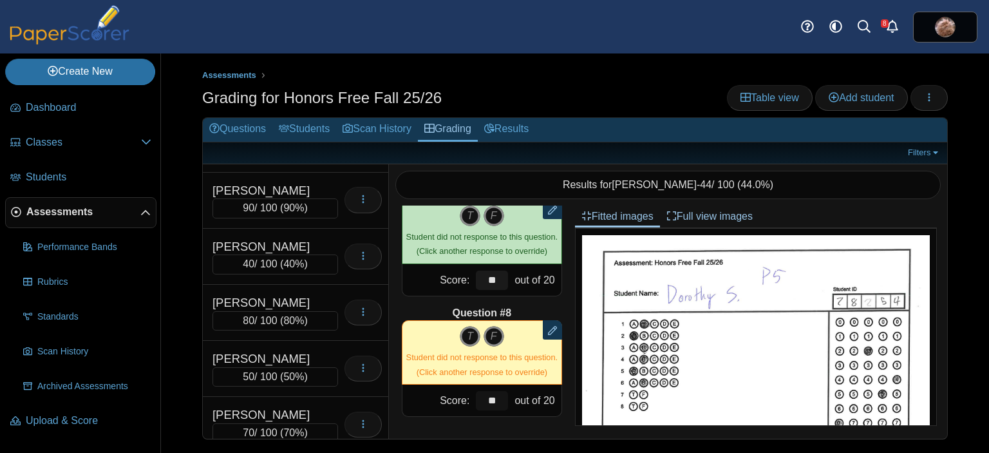
scroll to position [3134, 0]
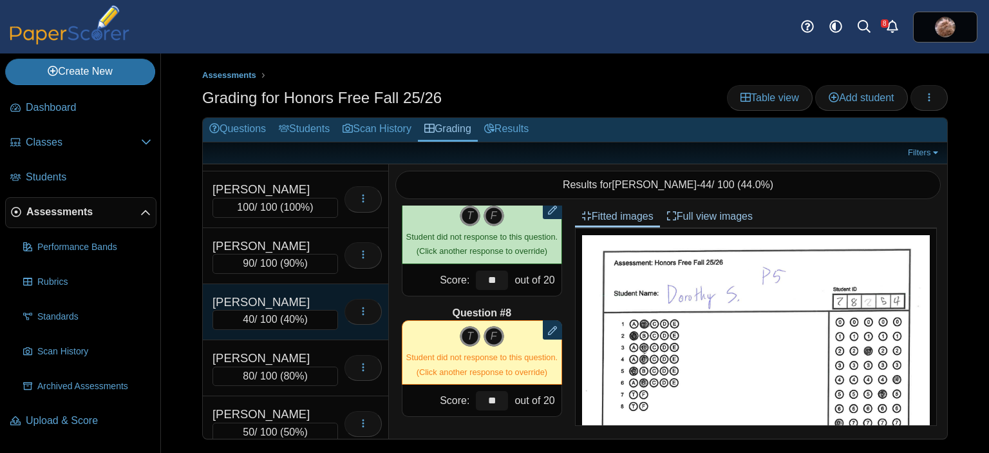
click at [295, 284] on div "Hartley, Mia 40 / 100 ( 40% ) Loading…" at bounding box center [296, 312] width 186 height 56
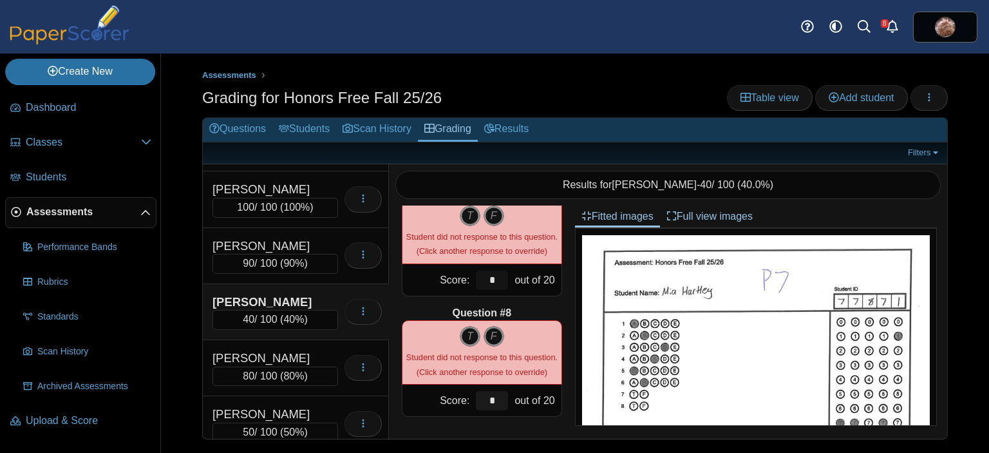
drag, startPoint x: 486, startPoint y: 279, endPoint x: 456, endPoint y: 278, distance: 29.6
click at [456, 278] on div "Score: * out of 20" at bounding box center [482, 280] width 160 height 32
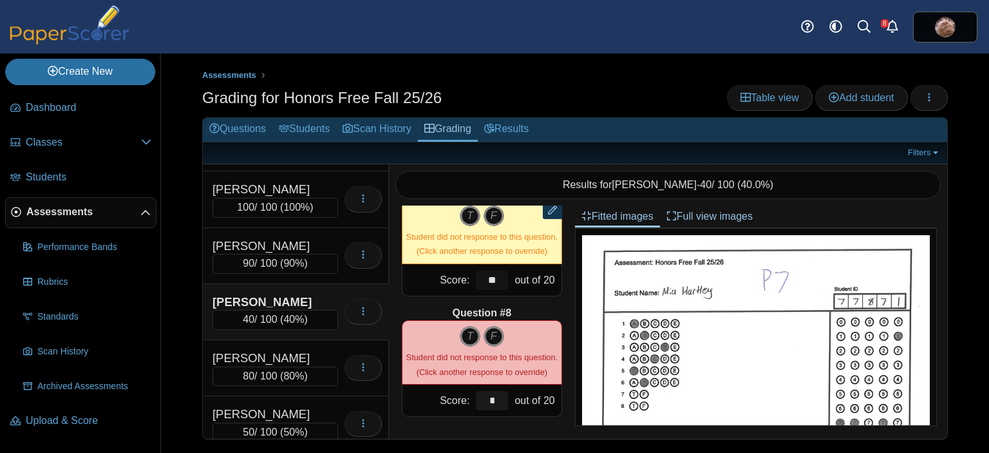
type input "**"
drag, startPoint x: 487, startPoint y: 401, endPoint x: 463, endPoint y: 401, distance: 23.2
click at [472, 401] on div "*" at bounding box center [491, 400] width 39 height 32
type input "**"
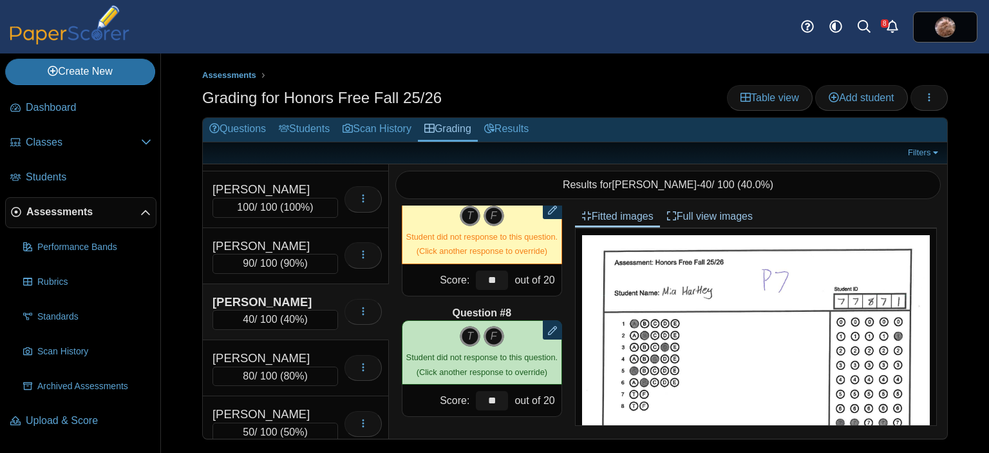
click at [567, 74] on ul "Assessments" at bounding box center [574, 75] width 745 height 13
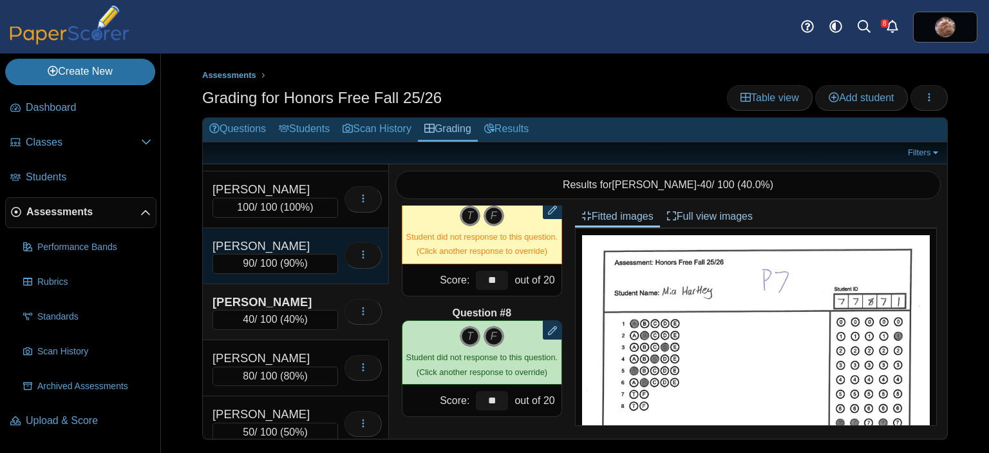
click at [302, 238] on div "[PERSON_NAME]" at bounding box center [275, 246] width 126 height 17
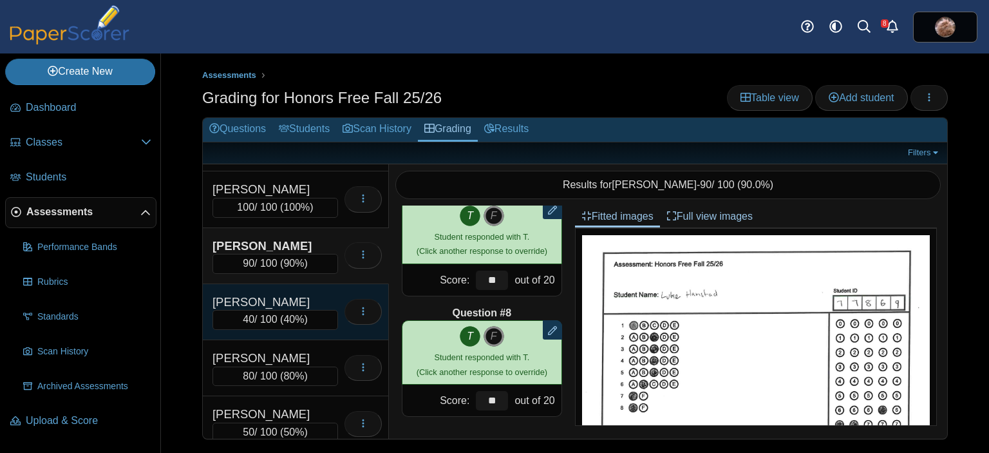
click at [301, 294] on div "[PERSON_NAME]" at bounding box center [275, 302] width 126 height 17
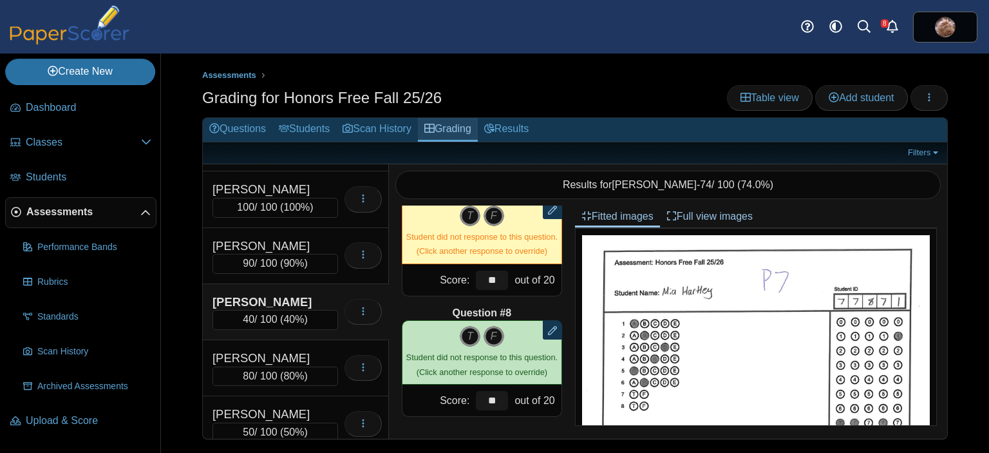
click at [434, 129] on use at bounding box center [429, 128] width 10 height 9
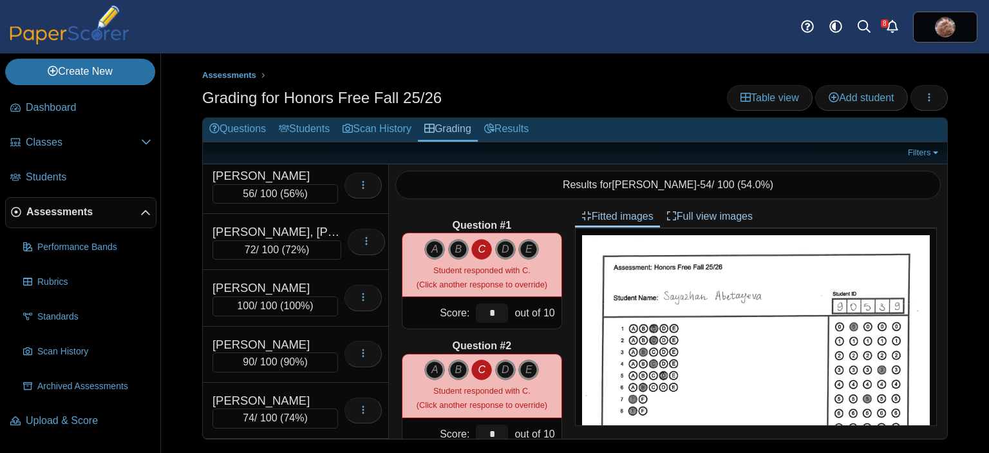
scroll to position [3090, 0]
click at [525, 91] on div "Grading for Honors Free Fall 25/26 Table view Add student Loading…" at bounding box center [574, 99] width 745 height 29
drag, startPoint x: 564, startPoint y: 90, endPoint x: 659, endPoint y: 89, distance: 95.3
click at [564, 90] on div "Grading for Honors Free Fall 25/26 Table view Add student Loading…" at bounding box center [574, 99] width 745 height 29
click at [924, 97] on icon "button" at bounding box center [929, 97] width 10 height 10
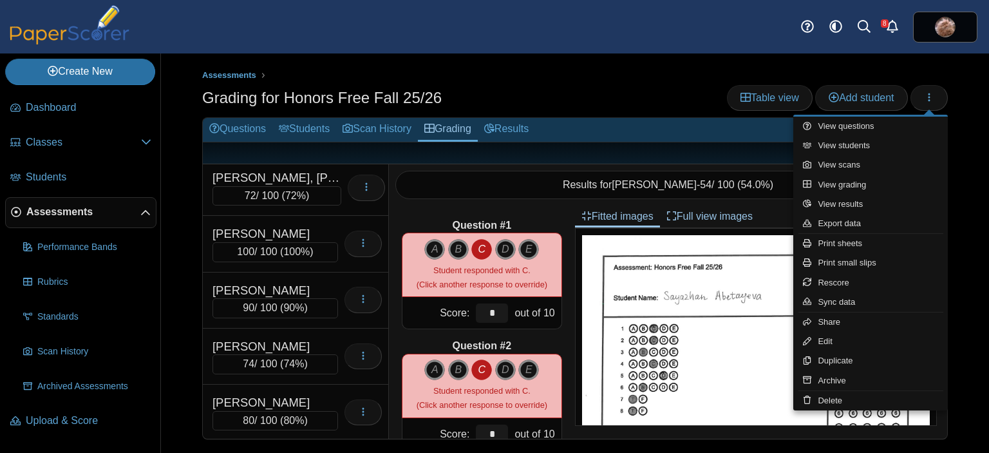
click at [591, 97] on div "Grading for Honors Free Fall 25/26 Table view Add student" at bounding box center [574, 99] width 745 height 29
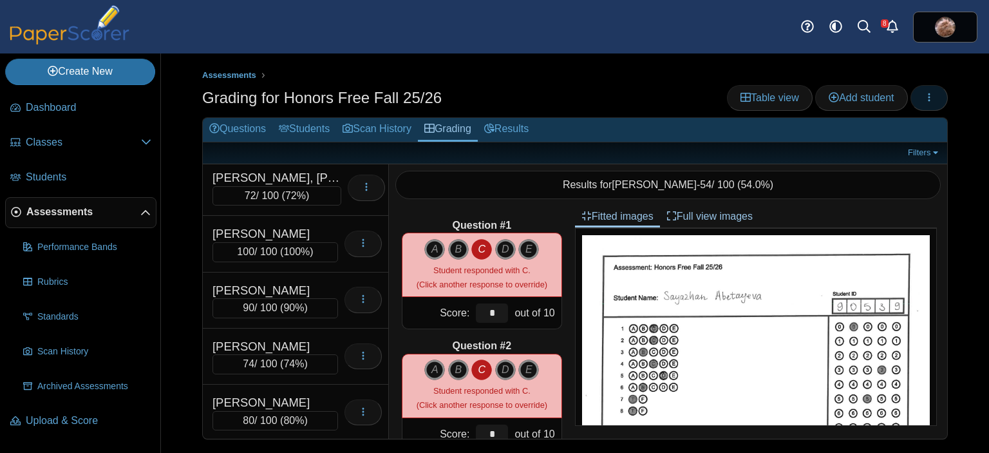
click at [923, 100] on button "button" at bounding box center [928, 98] width 37 height 26
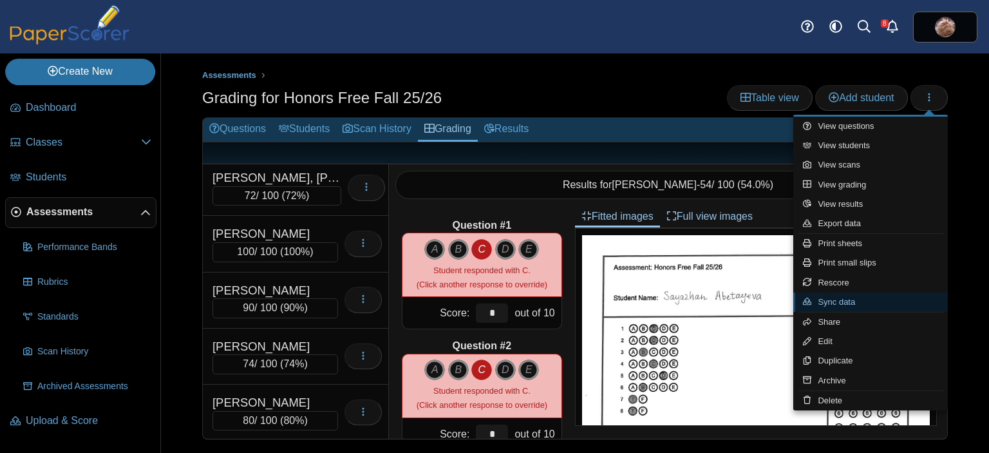
click at [858, 299] on link "Sync data" at bounding box center [870, 301] width 154 height 19
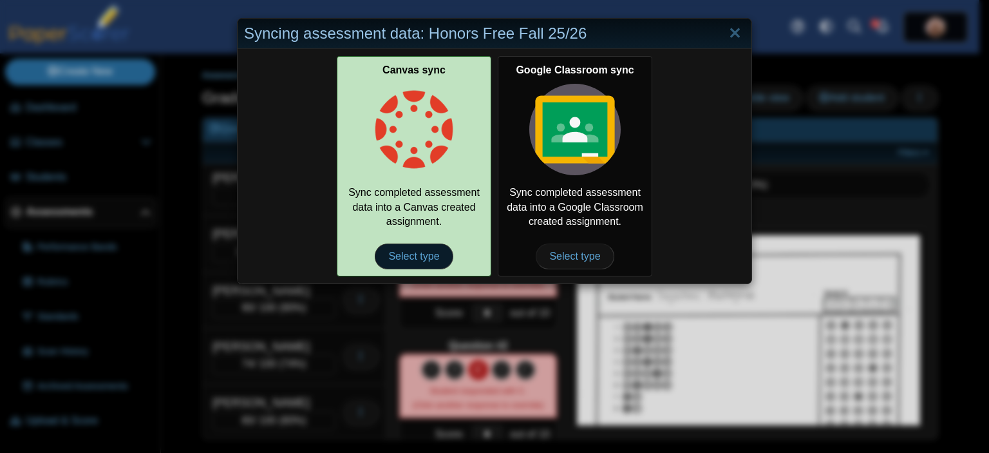
click at [415, 252] on span "Select type" at bounding box center [414, 256] width 78 height 26
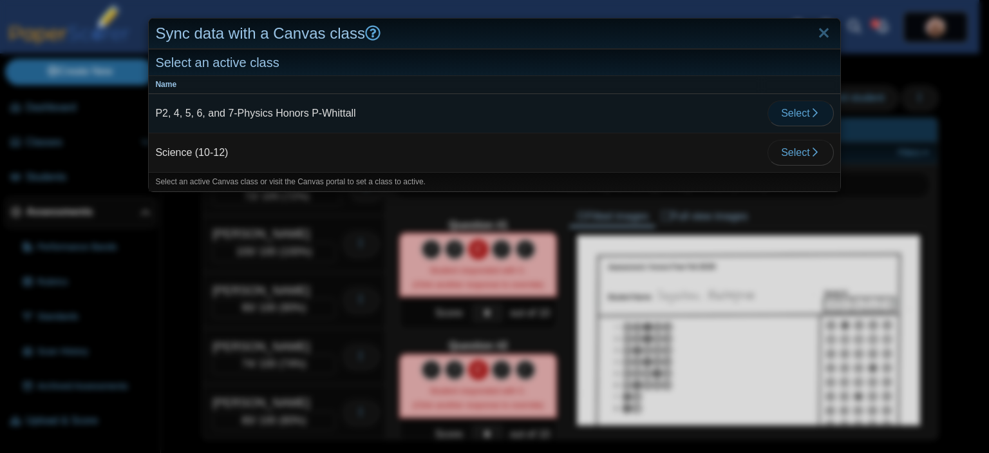
click at [792, 109] on span "Select" at bounding box center [800, 112] width 39 height 11
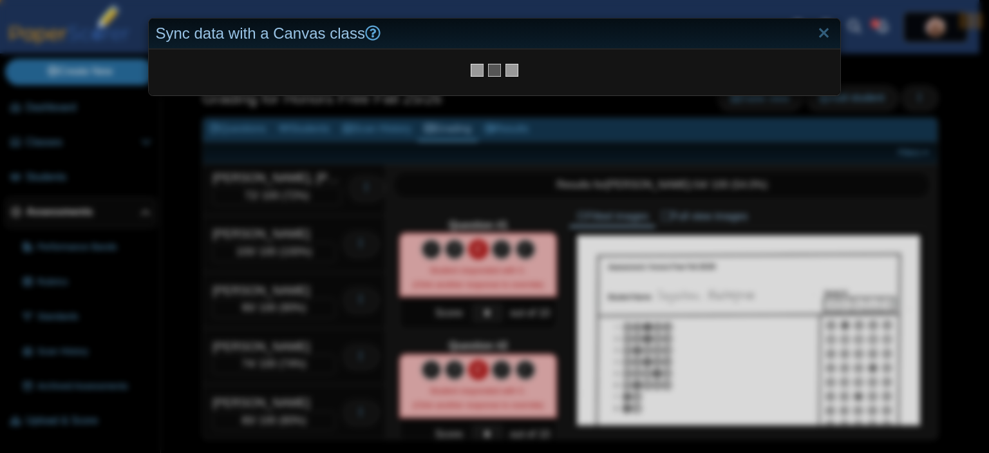
scroll to position [1479, 0]
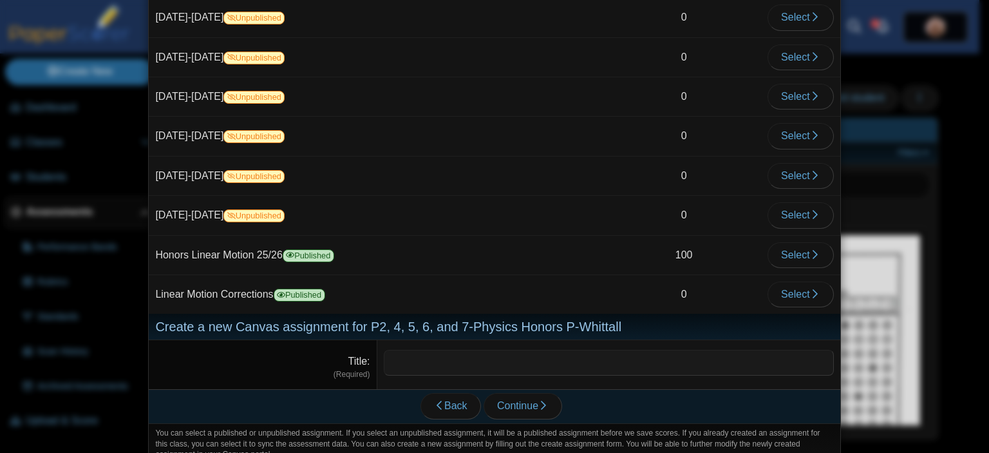
click at [408, 350] on input "Title" at bounding box center [609, 363] width 450 height 26
type input "**********"
click at [523, 400] on span "Continue" at bounding box center [522, 405] width 51 height 11
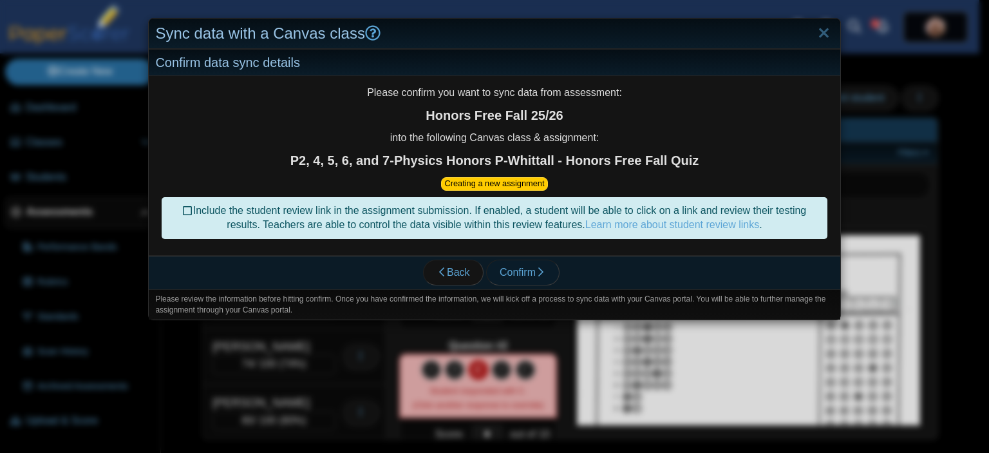
click at [514, 270] on span "Confirm" at bounding box center [522, 271] width 46 height 11
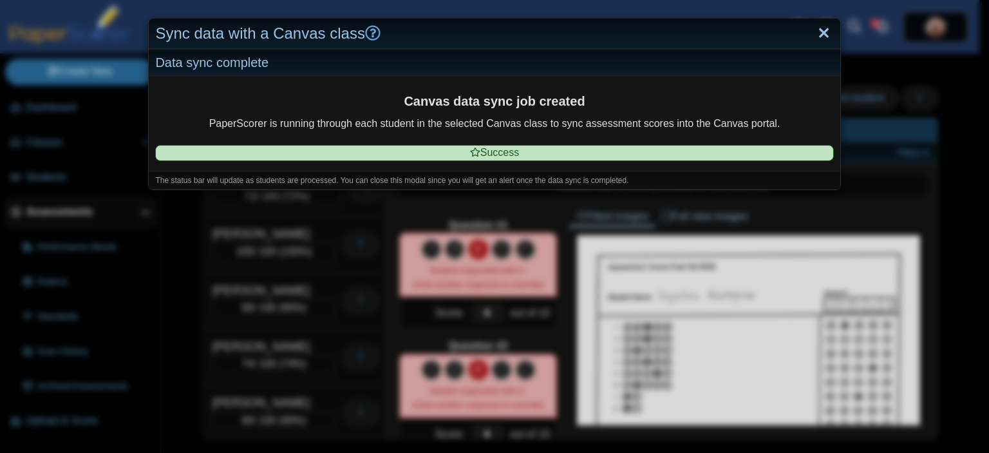
click at [814, 33] on link "Close" at bounding box center [824, 34] width 20 height 22
